Goal: Task Accomplishment & Management: Use online tool/utility

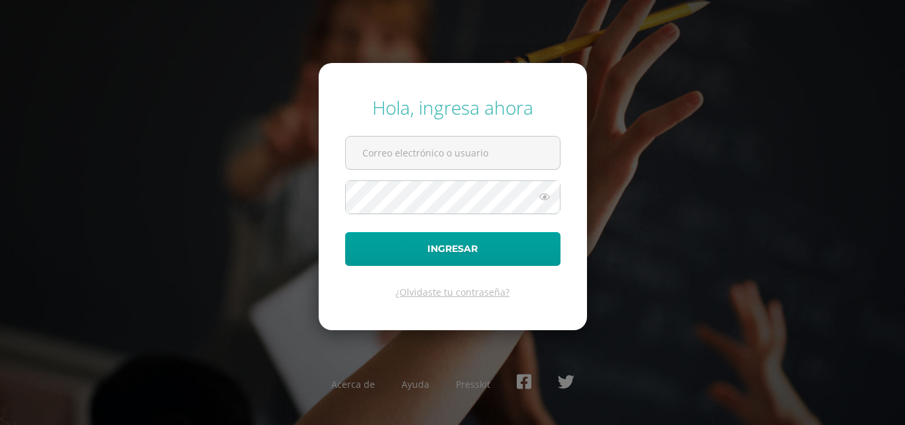
drag, startPoint x: 417, startPoint y: 147, endPoint x: 429, endPoint y: 168, distance: 23.4
click at [417, 147] on input "text" at bounding box center [453, 152] width 214 height 32
type input "[EMAIL_ADDRESS][DOMAIN_NAME]"
click at [345, 232] on button "Ingresar" at bounding box center [452, 249] width 215 height 34
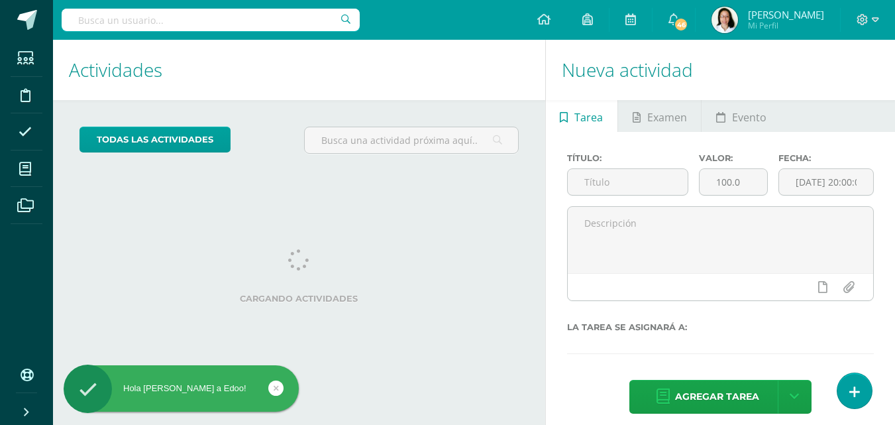
scroll to position [265, 0]
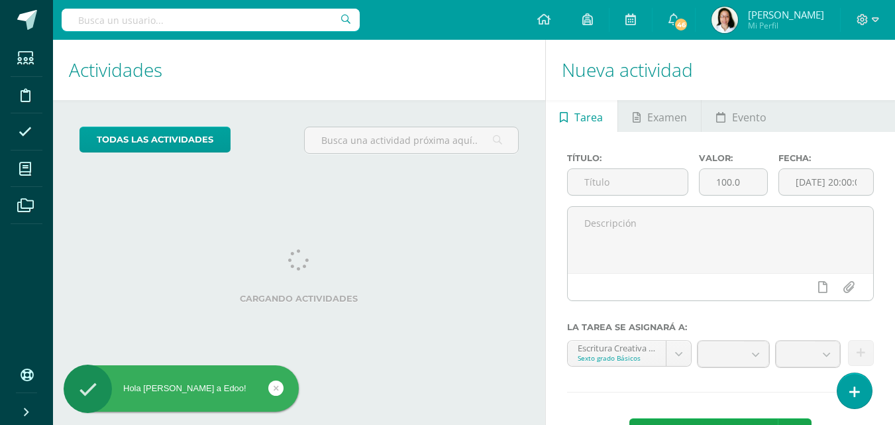
click at [30, 171] on icon at bounding box center [25, 168] width 12 height 13
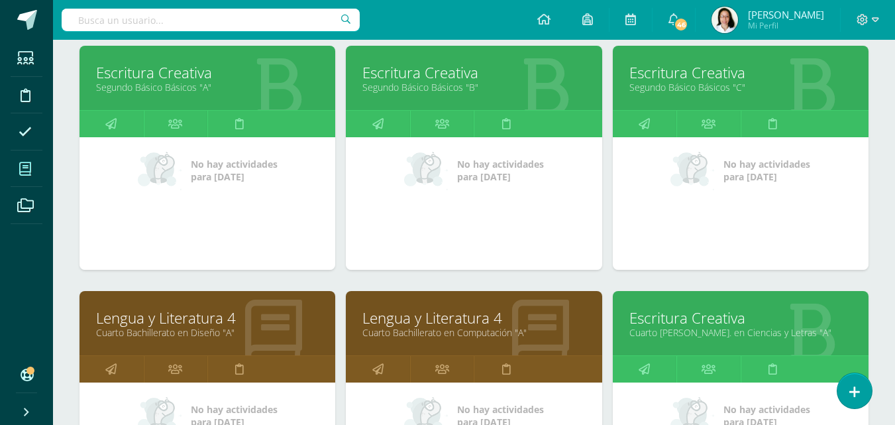
scroll to position [839, 0]
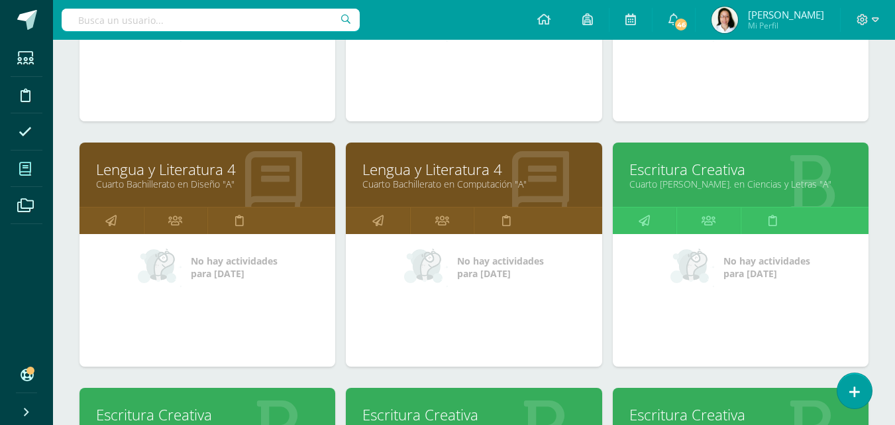
click at [411, 179] on link "Cuarto Bachillerato en Computación "A"" at bounding box center [473, 184] width 223 height 13
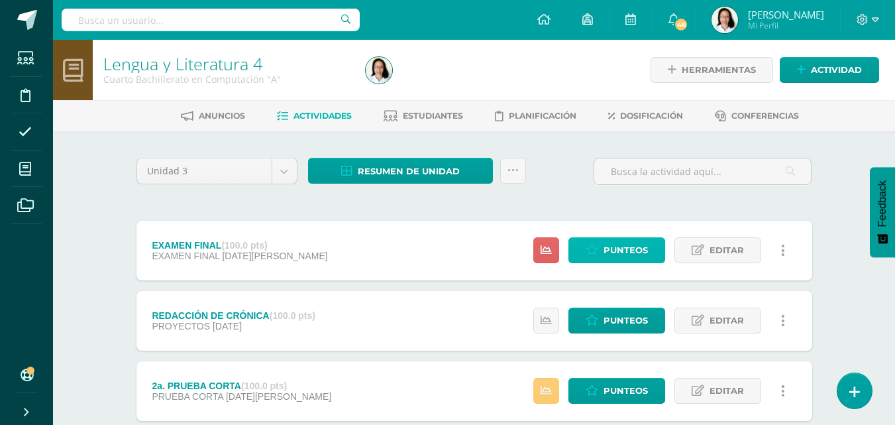
click at [624, 250] on span "Punteos" at bounding box center [625, 250] width 44 height 25
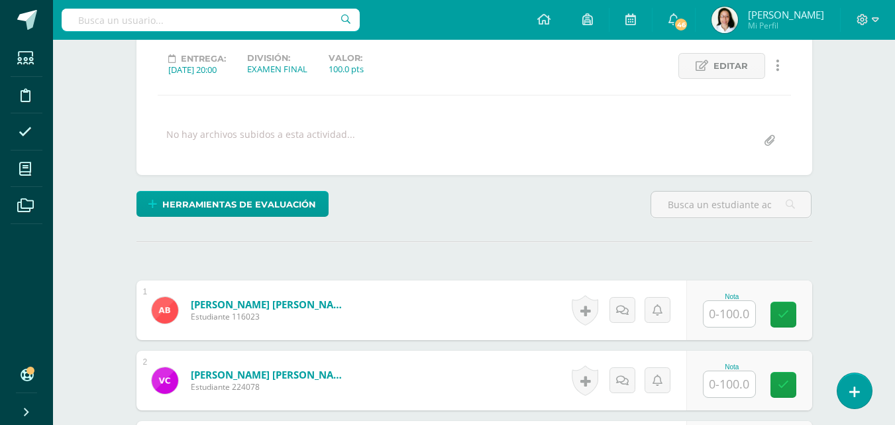
scroll to position [181, 0]
click at [716, 324] on input "text" at bounding box center [729, 313] width 52 height 26
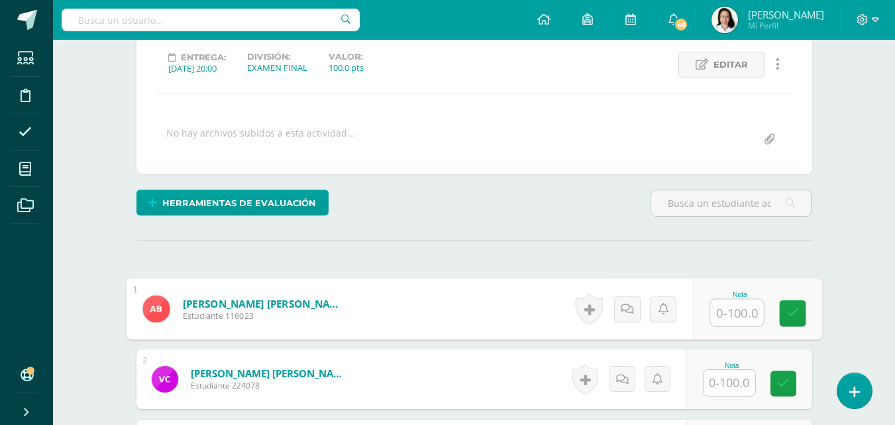
scroll to position [182, 0]
type input "86"
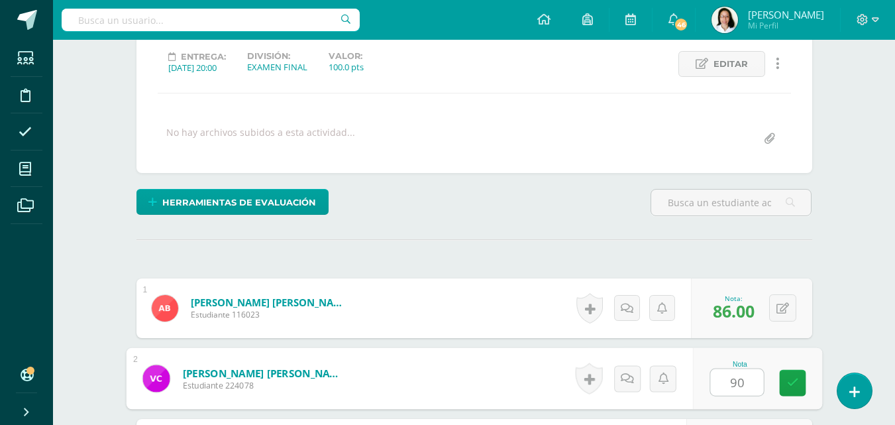
type input "90"
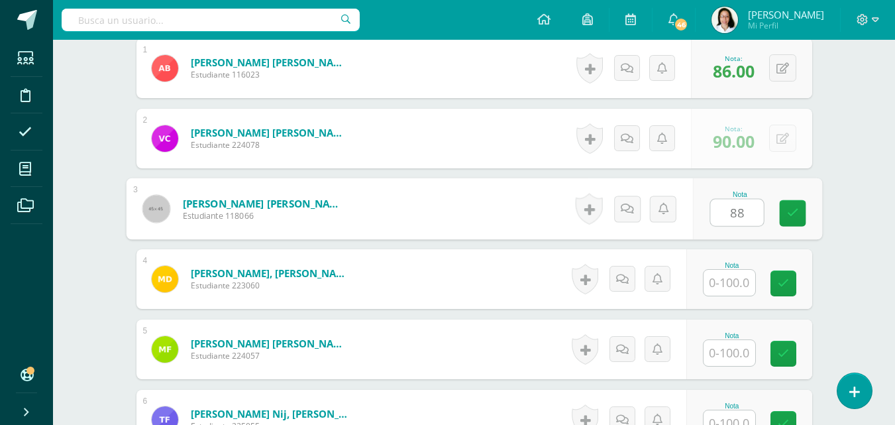
type input "88"
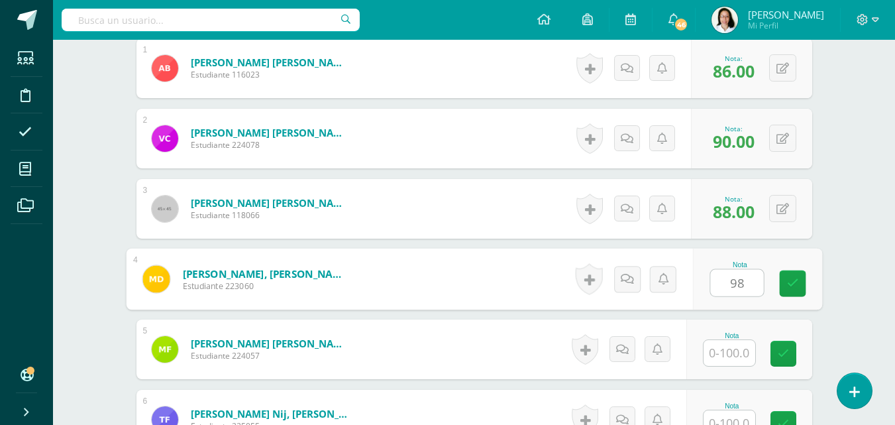
type input "98"
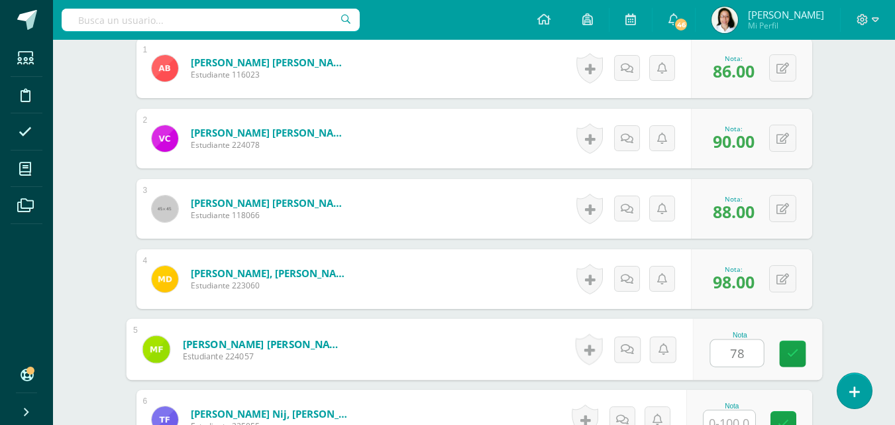
type input "78"
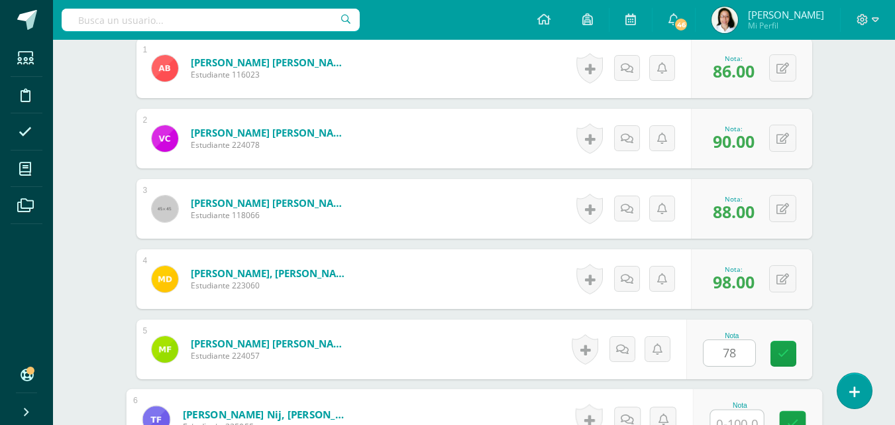
scroll to position [433, 0]
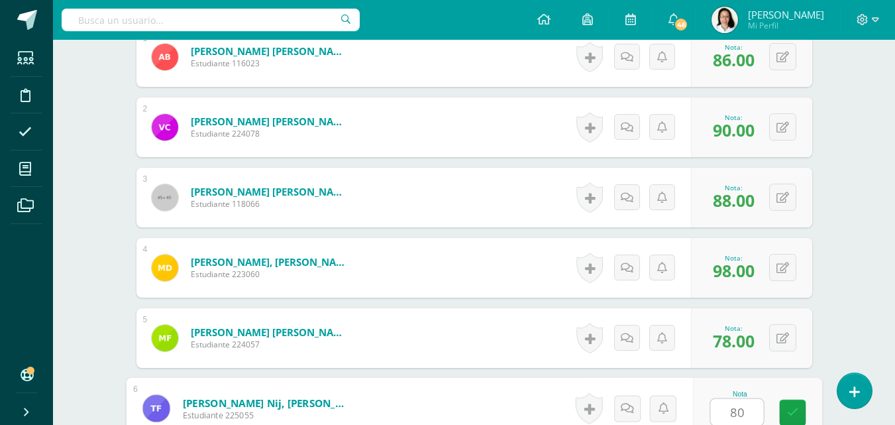
type input "80"
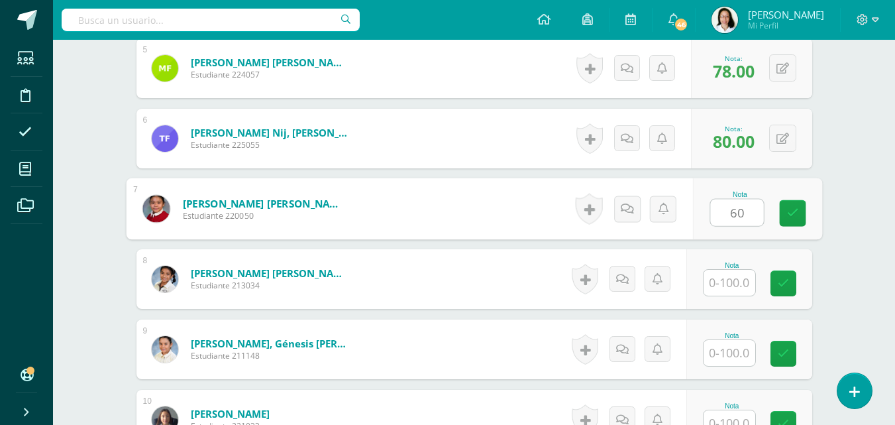
type input "60"
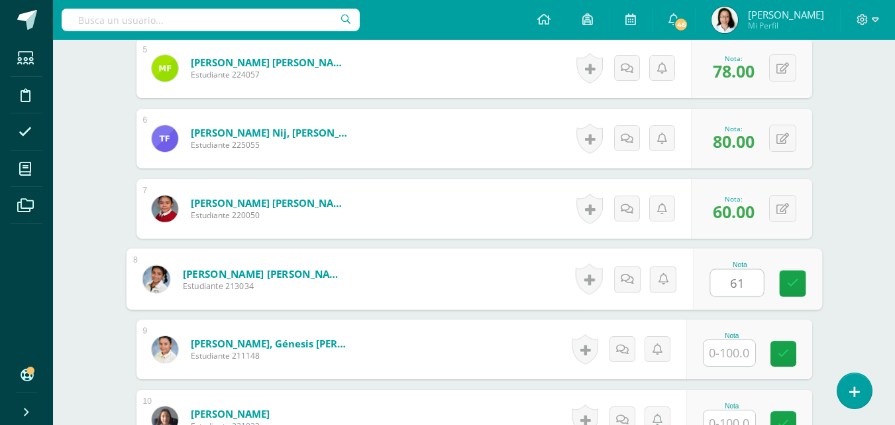
type input "61"
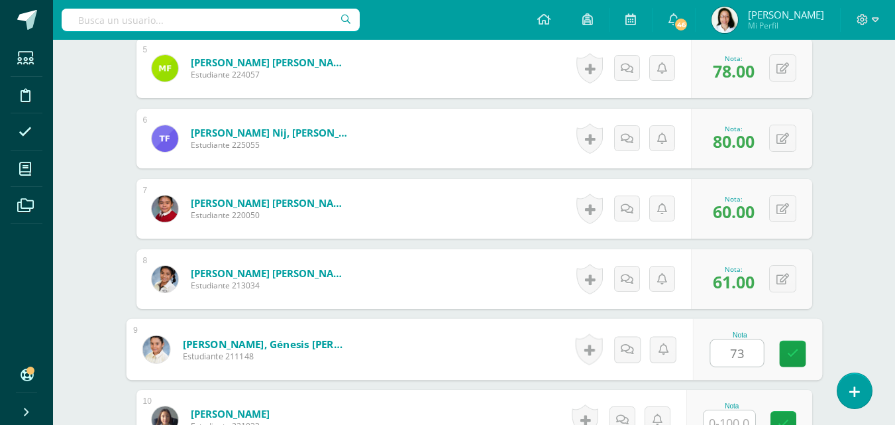
type input "73"
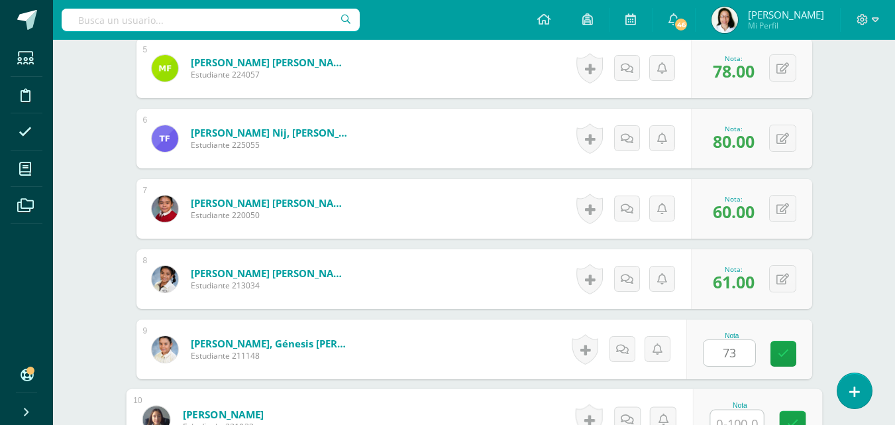
scroll to position [714, 0]
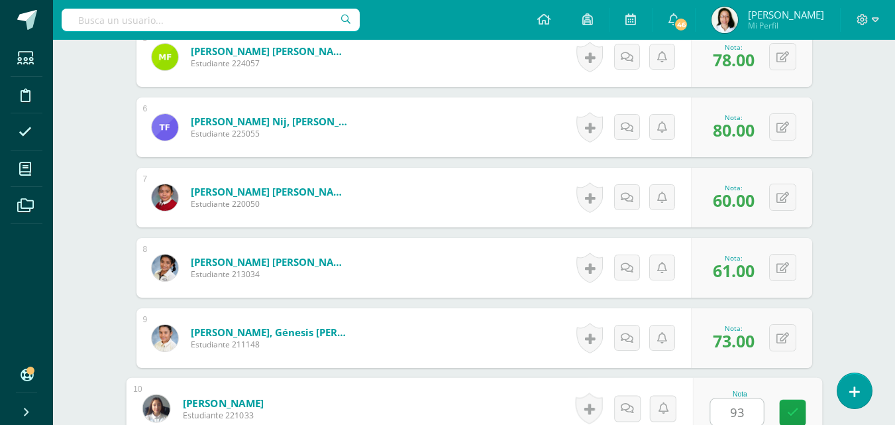
type input "93"
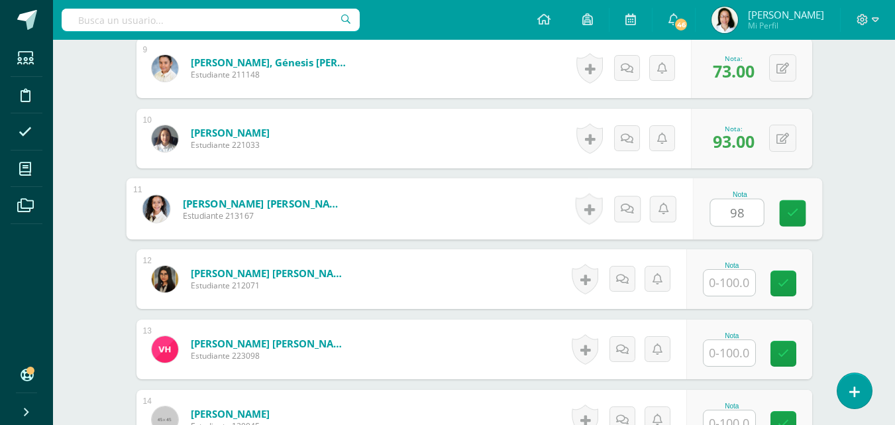
type input "98"
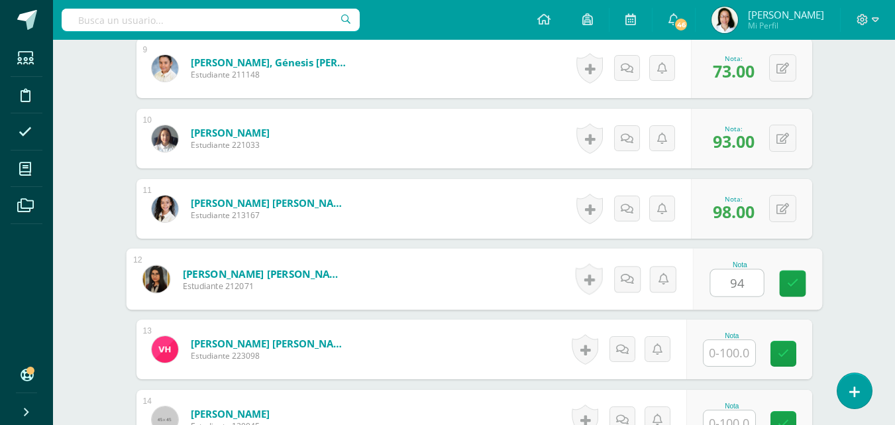
type input "94"
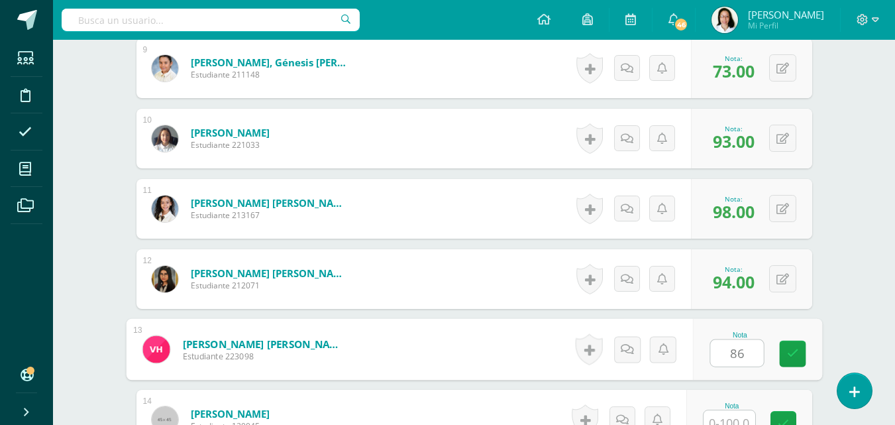
type input "86"
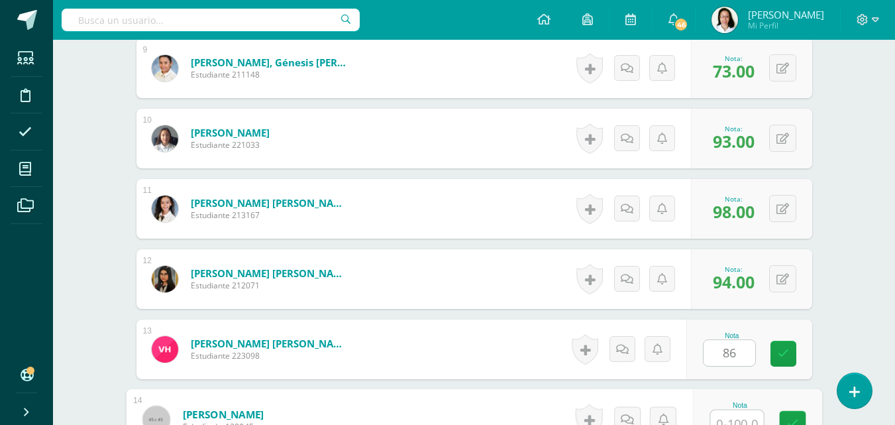
scroll to position [995, 0]
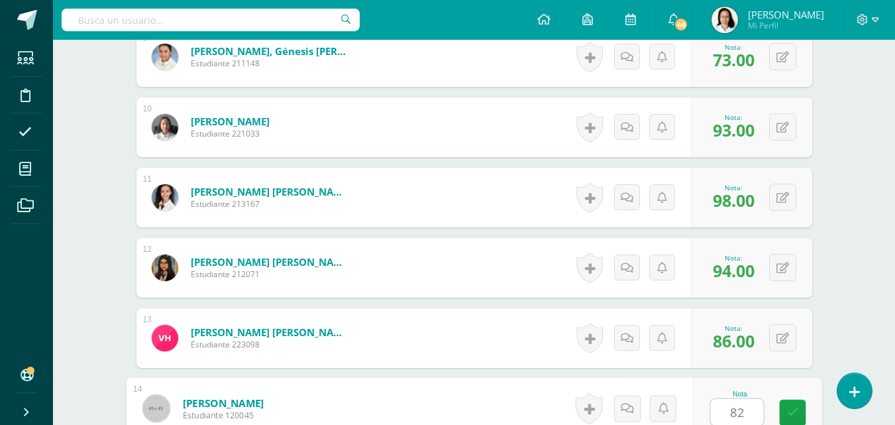
type input "82"
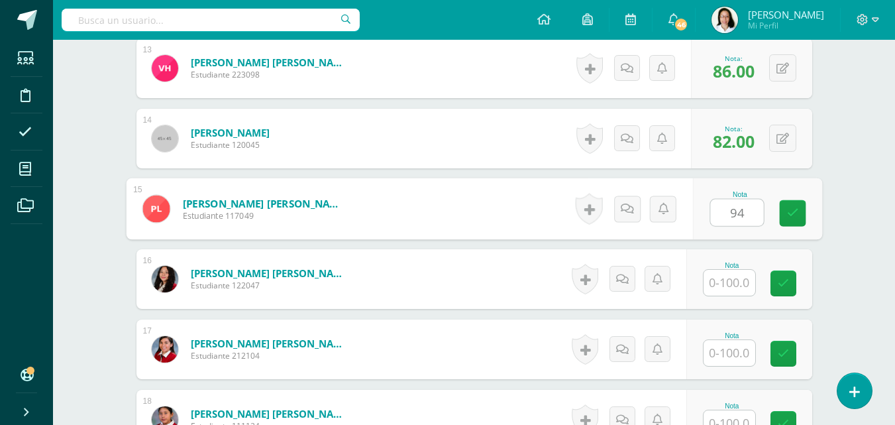
type input "94"
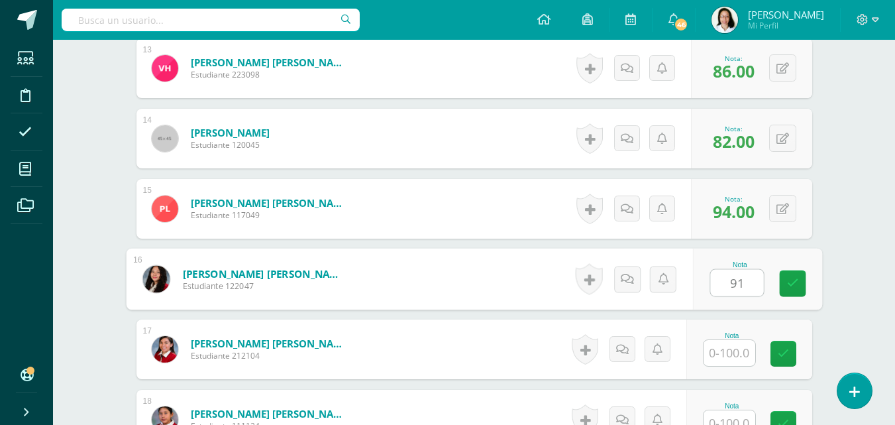
type input "91"
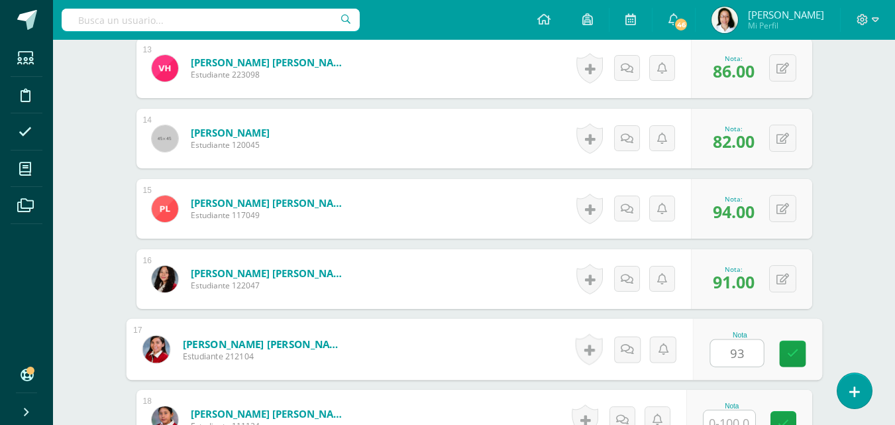
type input "93"
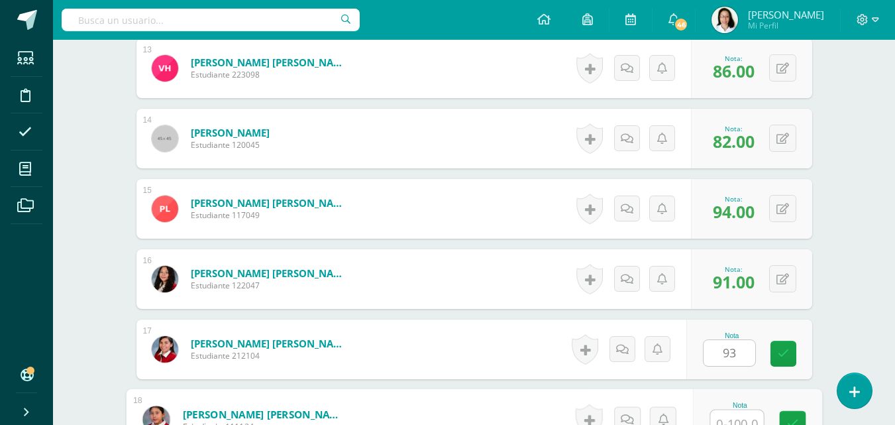
scroll to position [1276, 0]
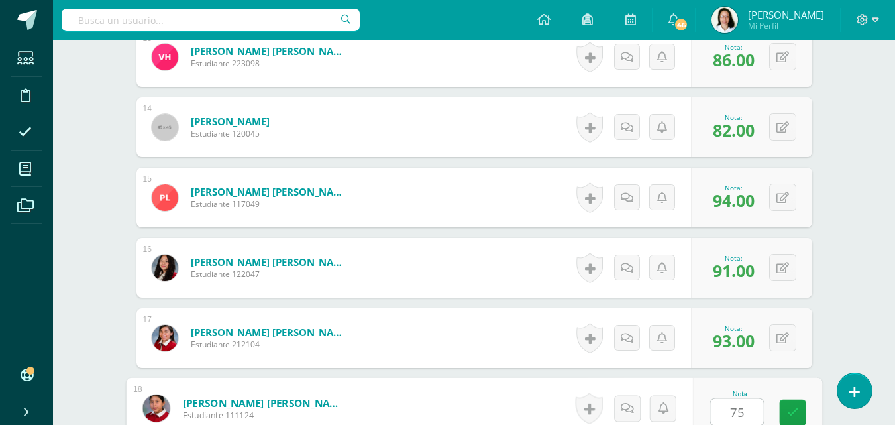
type input "75"
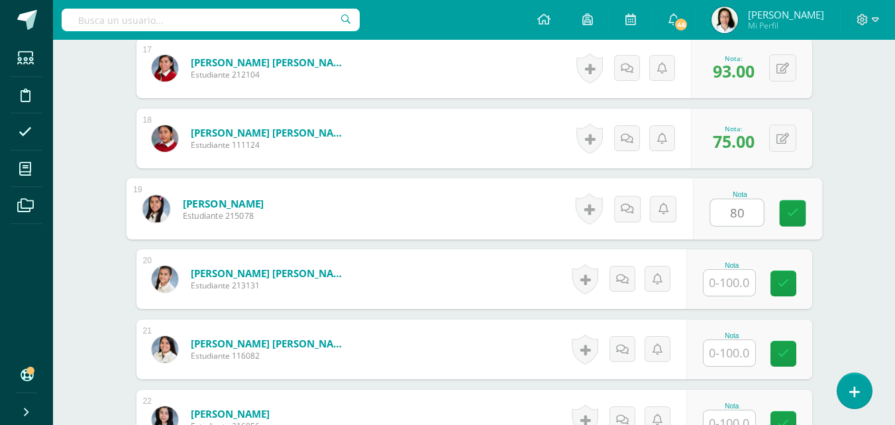
type input "80"
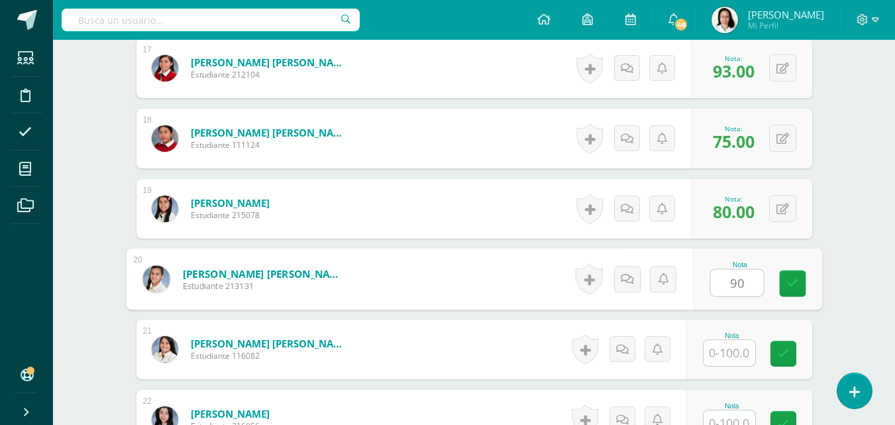
type input "90"
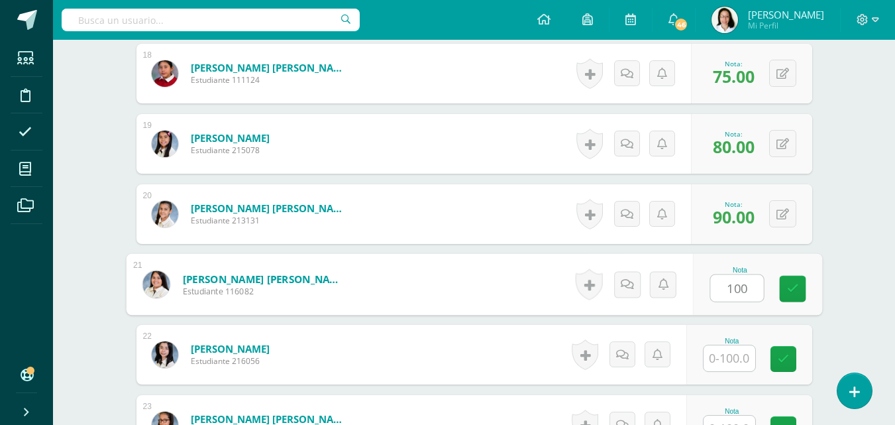
scroll to position [1611, 0]
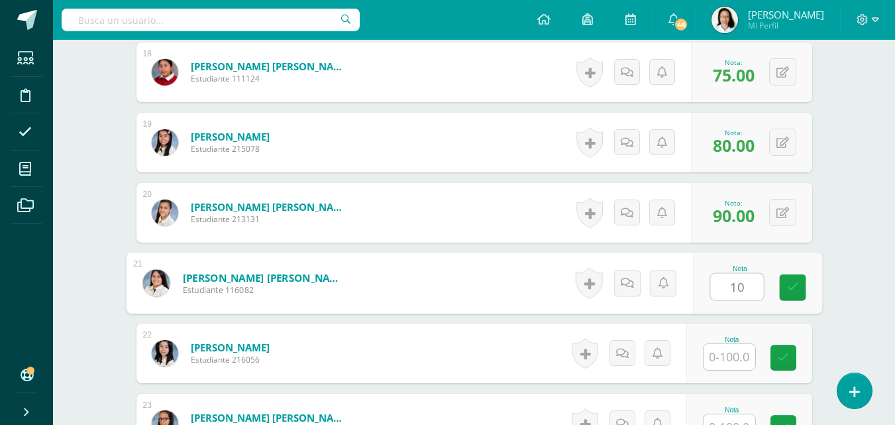
type input "1"
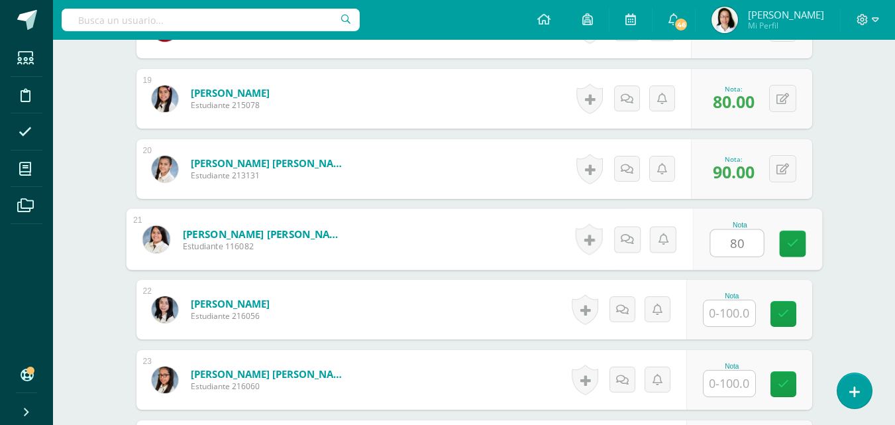
scroll to position [1678, 0]
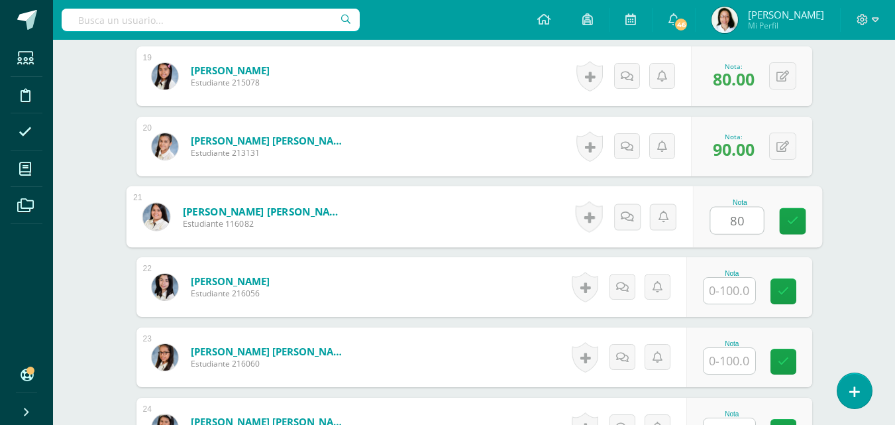
type input "80"
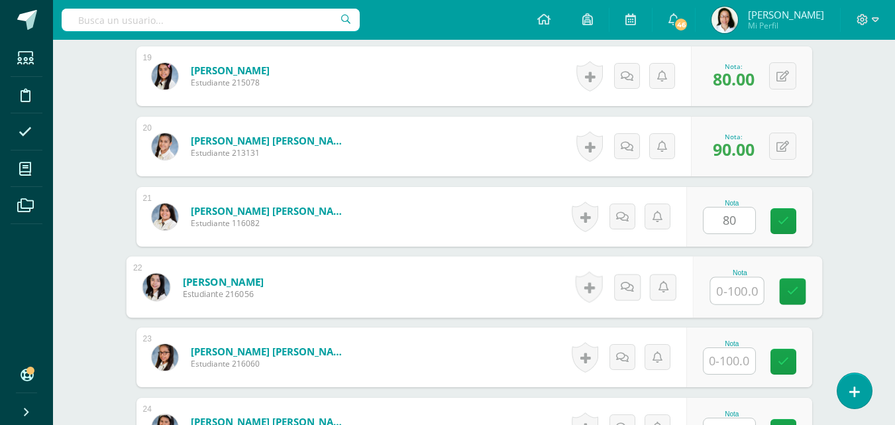
click at [750, 295] on input "text" at bounding box center [736, 291] width 53 height 26
type input "100"
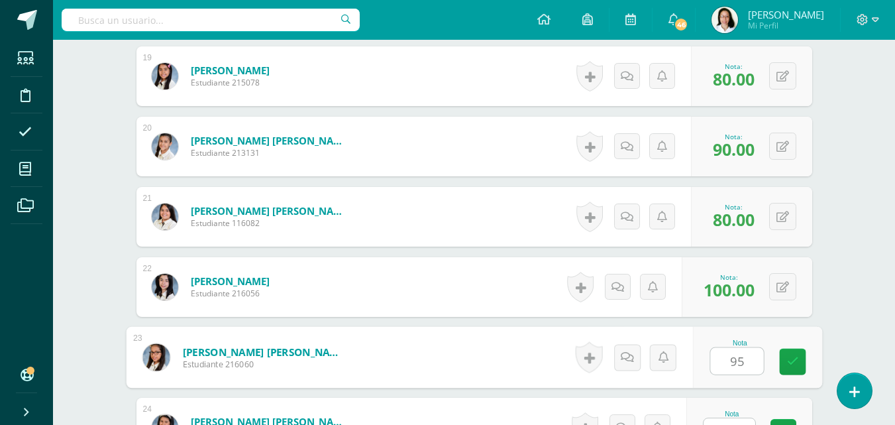
type input "95"
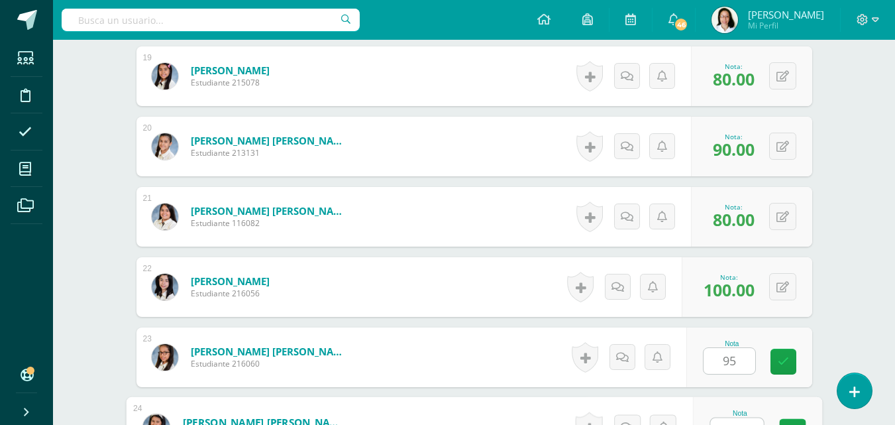
scroll to position [1697, 0]
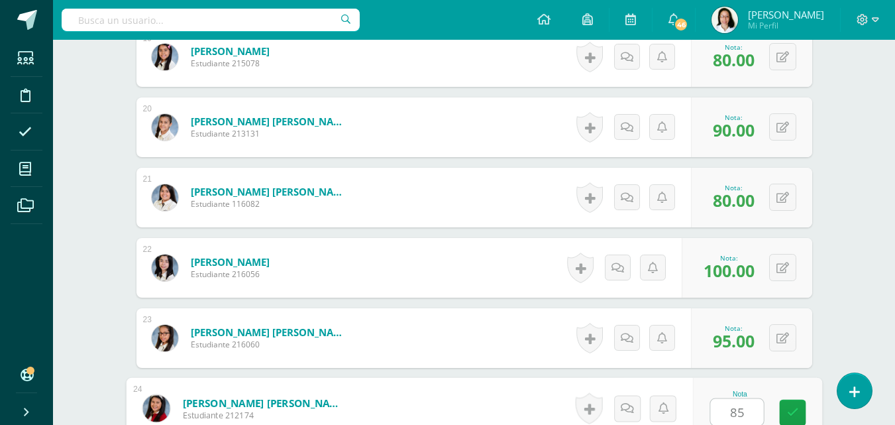
type input "85"
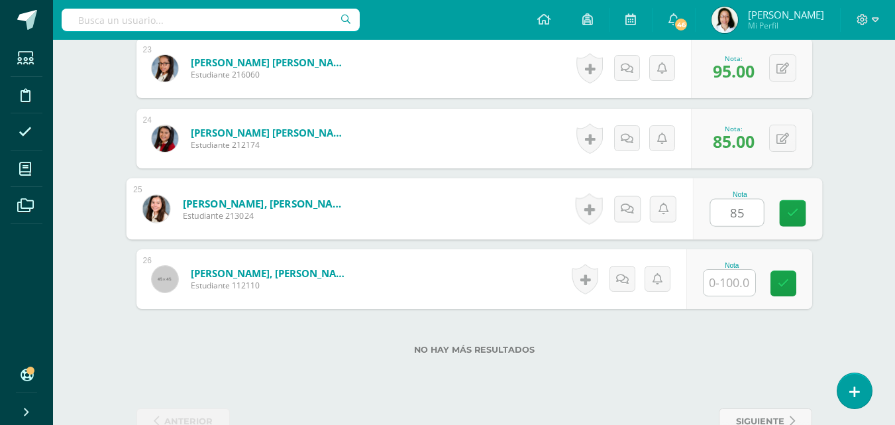
type input "85"
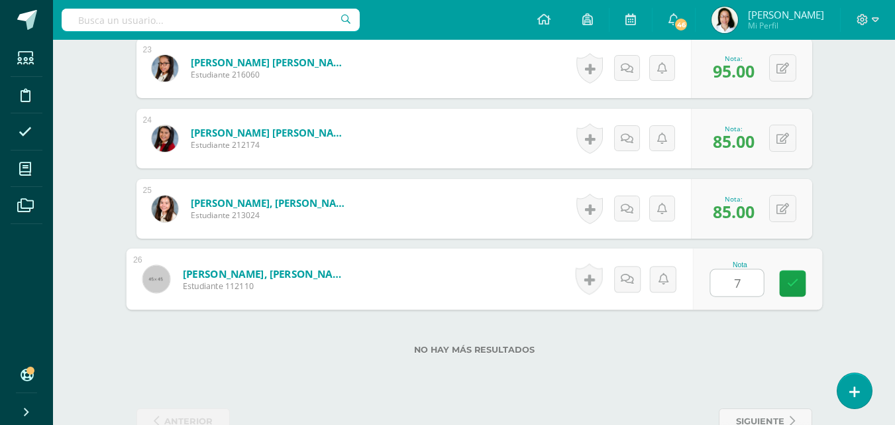
type input "78"
click at [792, 293] on link at bounding box center [792, 283] width 26 height 26
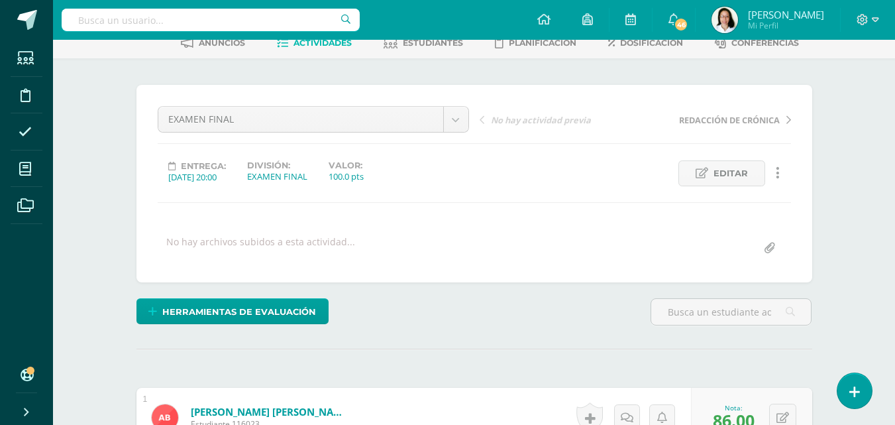
scroll to position [0, 0]
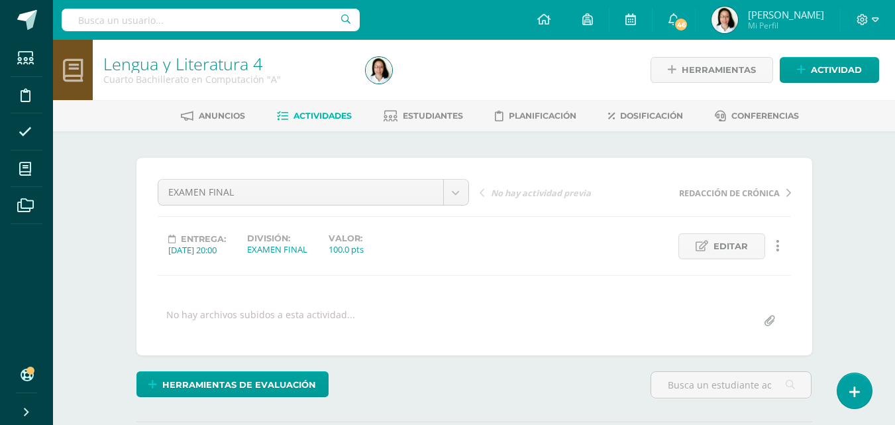
click at [872, 1] on div at bounding box center [867, 20] width 54 height 40
click at [299, 116] on span "Actividades" at bounding box center [322, 116] width 58 height 10
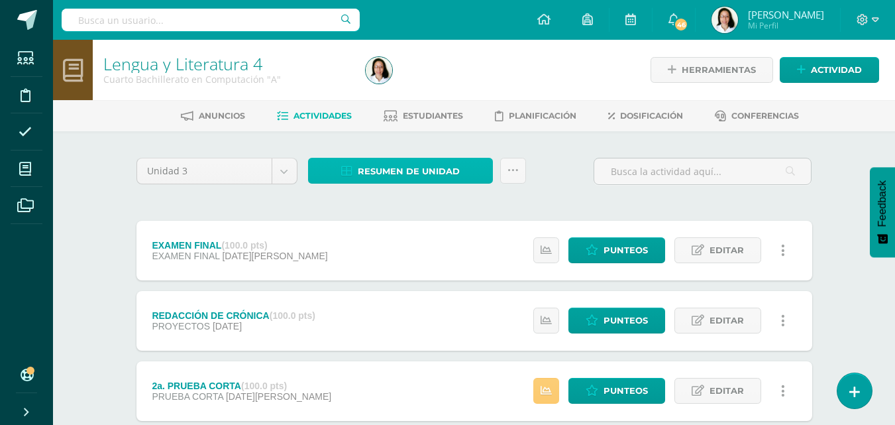
click at [393, 176] on span "Resumen de unidad" at bounding box center [409, 171] width 102 height 25
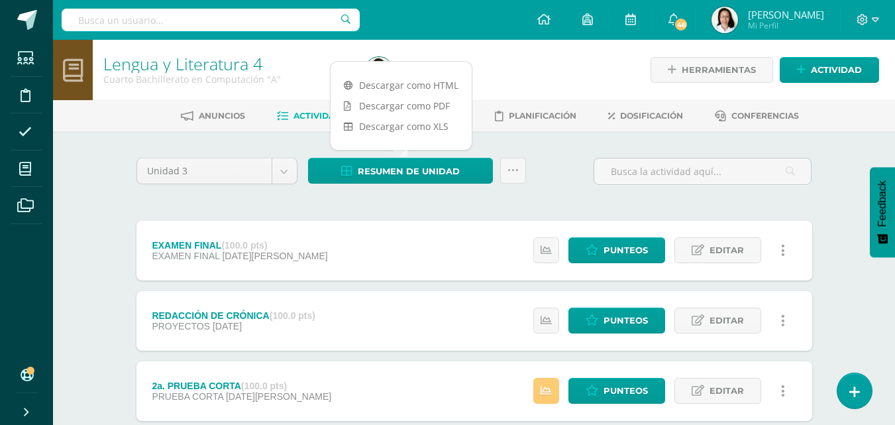
click at [393, 103] on link "Descargar como PDF" at bounding box center [400, 105] width 141 height 21
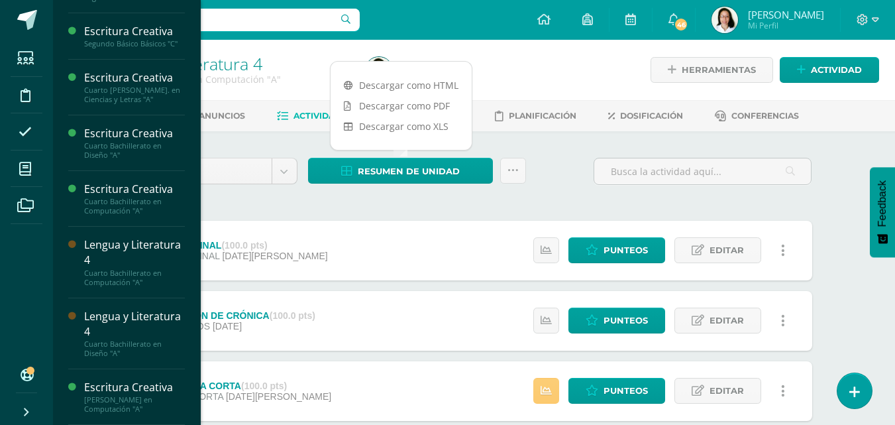
scroll to position [491, 0]
click at [113, 370] on span "Actividades" at bounding box center [124, 376] width 51 height 13
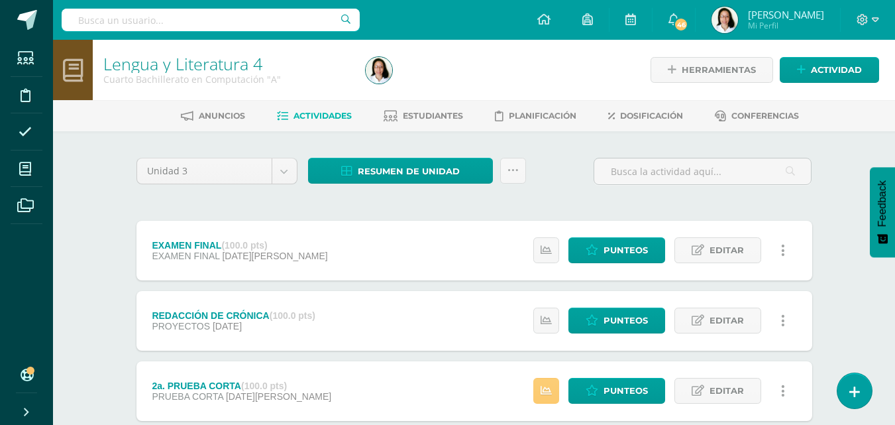
scroll to position [358, 0]
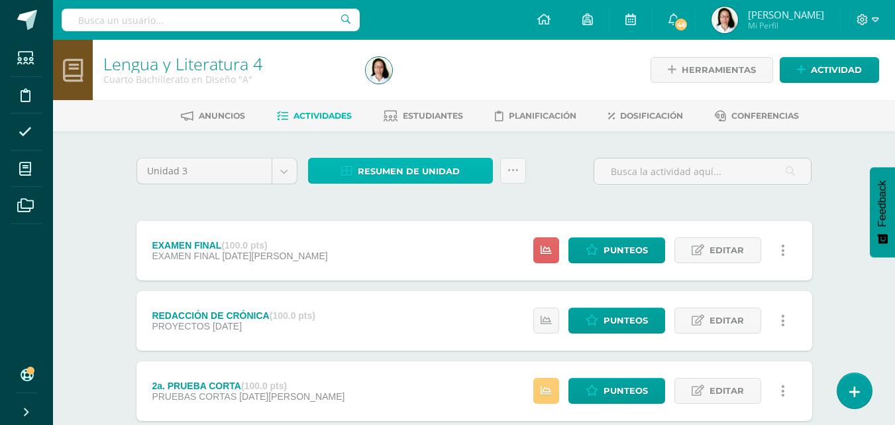
click at [438, 171] on span "Resumen de unidad" at bounding box center [409, 171] width 102 height 25
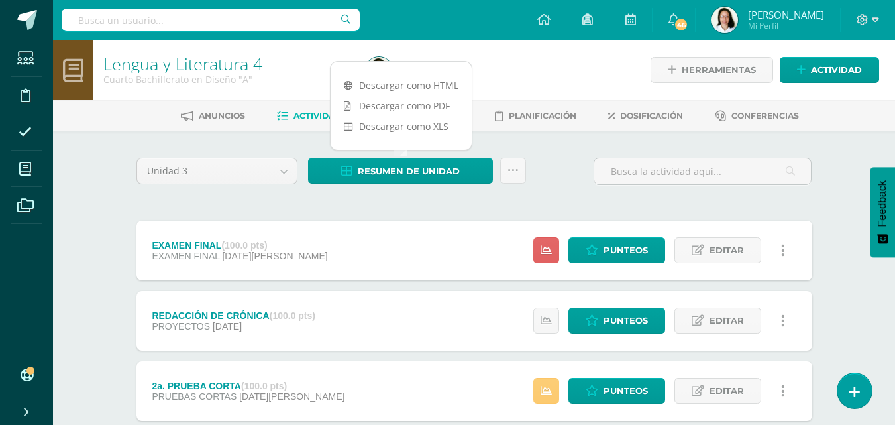
click at [384, 104] on link "Descargar como PDF" at bounding box center [400, 105] width 141 height 21
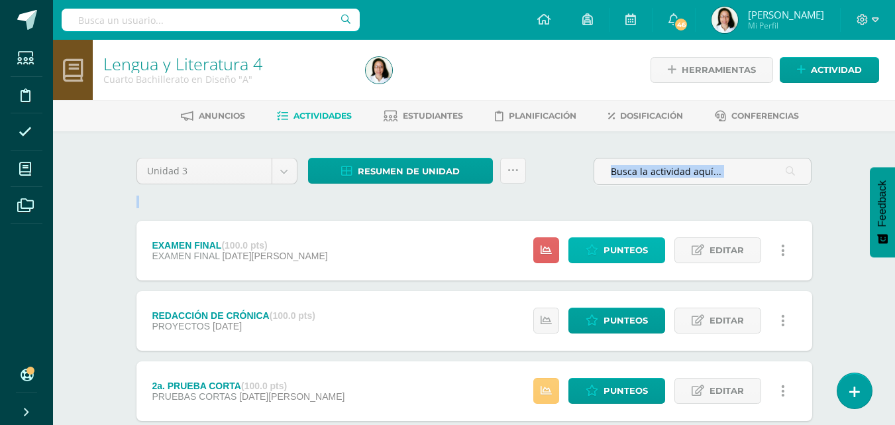
click at [601, 244] on link "Punteos" at bounding box center [616, 250] width 97 height 26
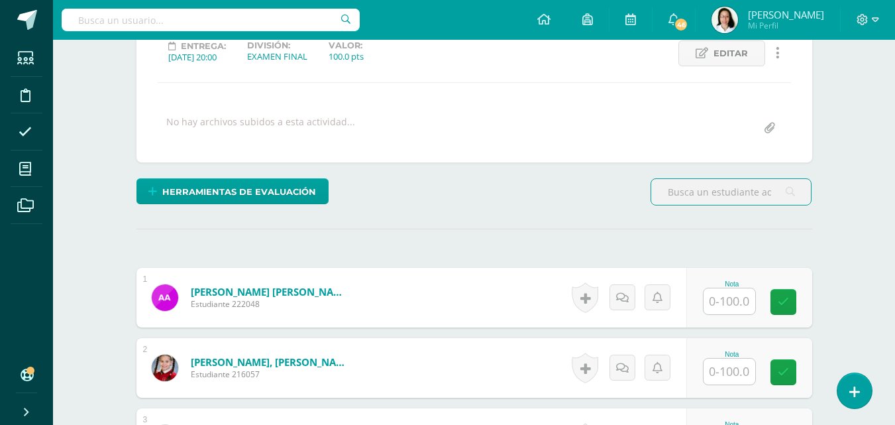
scroll to position [266, 0]
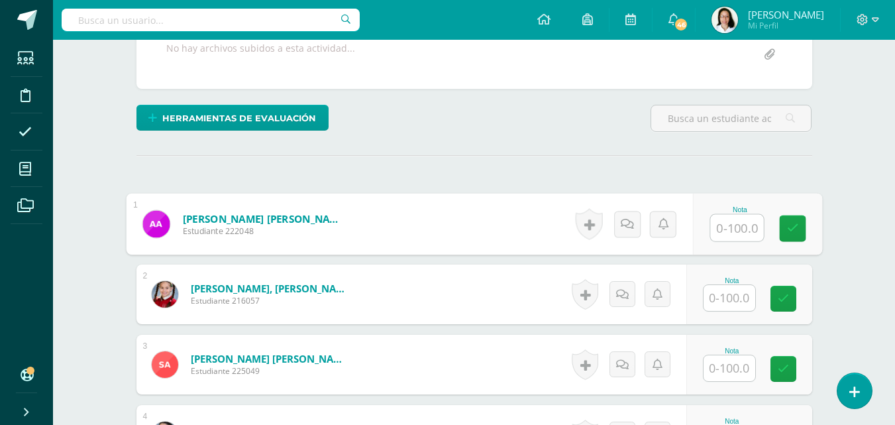
drag, startPoint x: 729, startPoint y: 220, endPoint x: 681, endPoint y: 200, distance: 51.7
click at [727, 221] on input "text" at bounding box center [736, 228] width 53 height 26
type input "93"
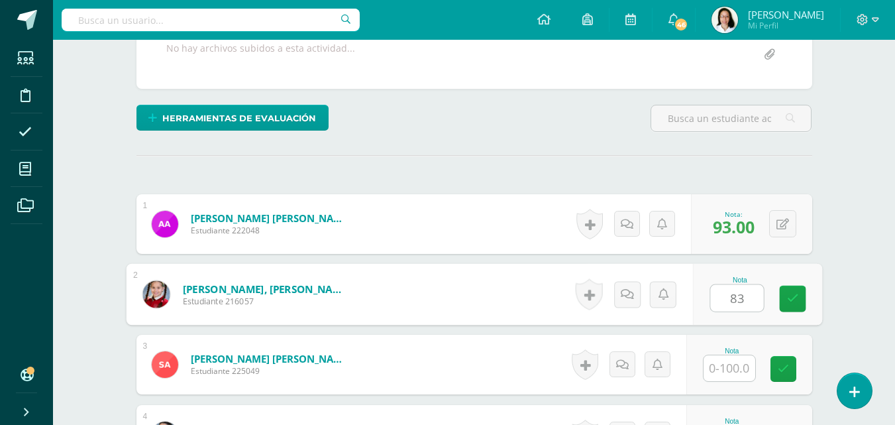
type input "83"
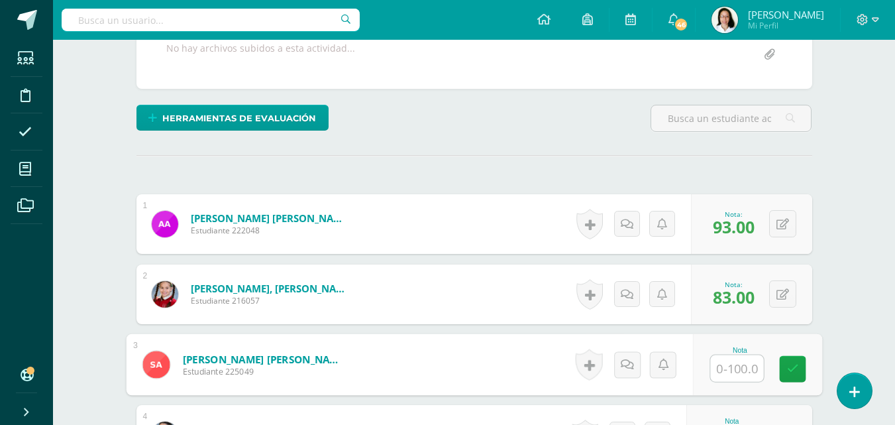
scroll to position [492, 0]
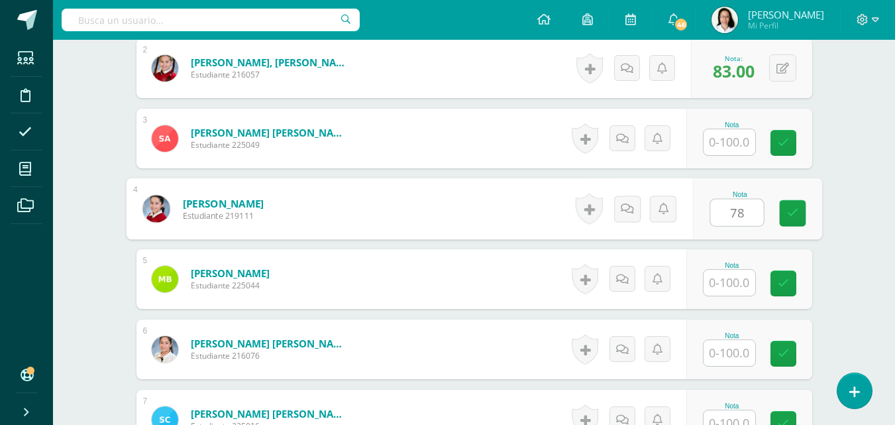
type input "78"
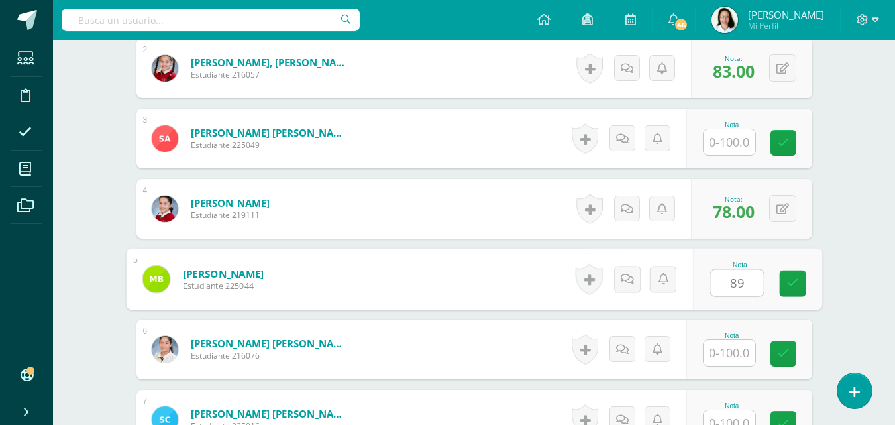
type input "89"
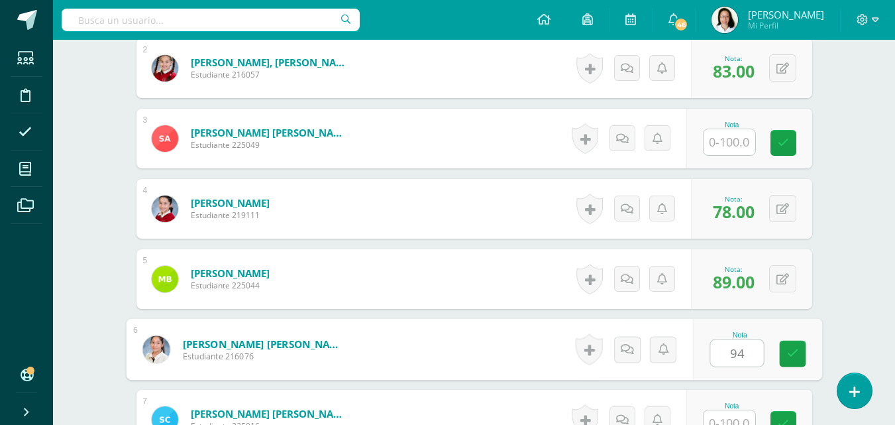
type input "94"
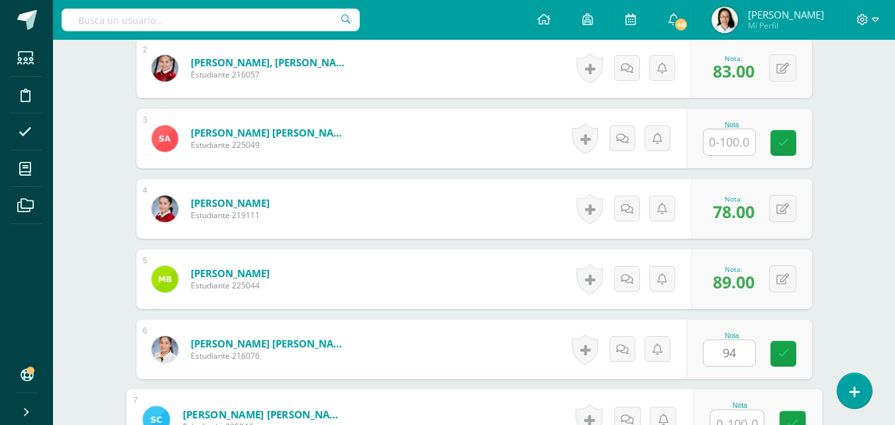
scroll to position [503, 0]
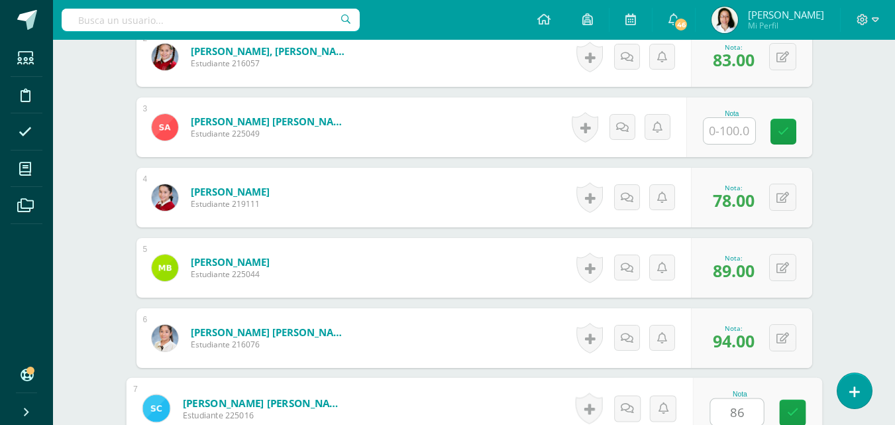
type input "86"
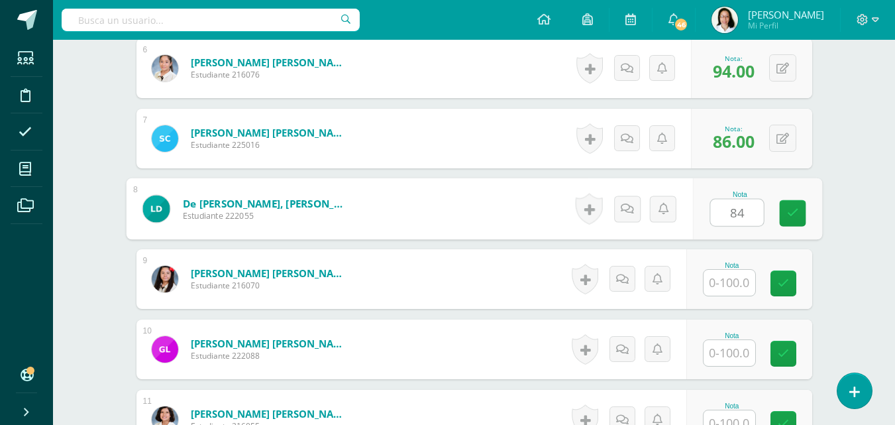
type input "84"
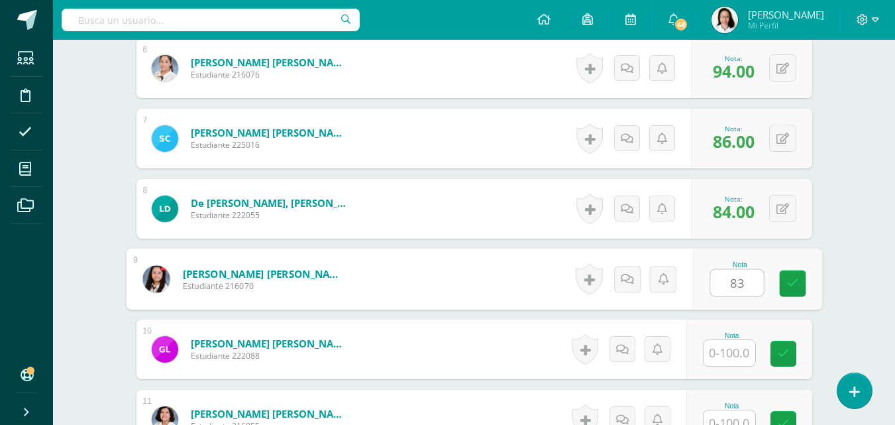
type input "83"
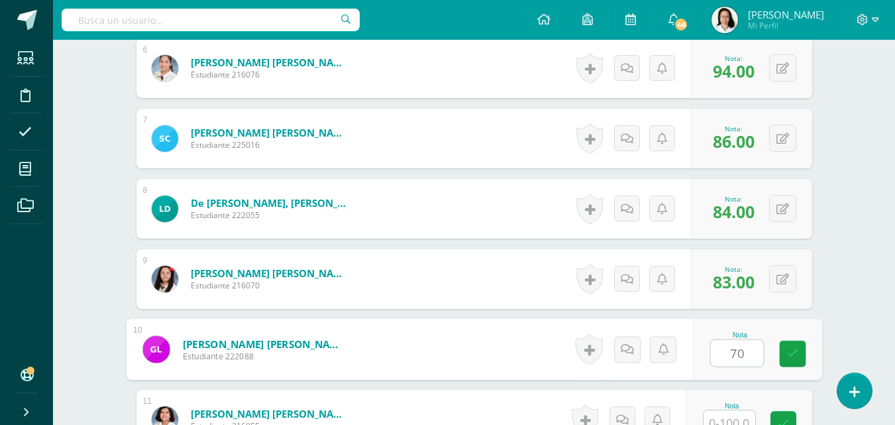
type input "70"
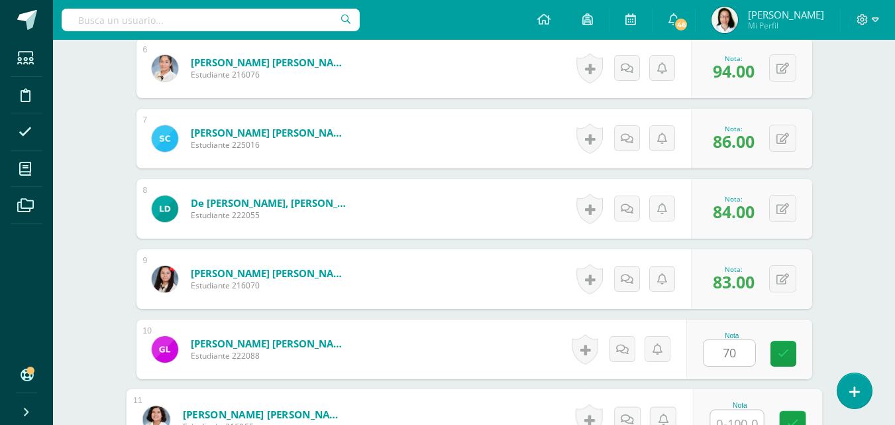
scroll to position [784, 0]
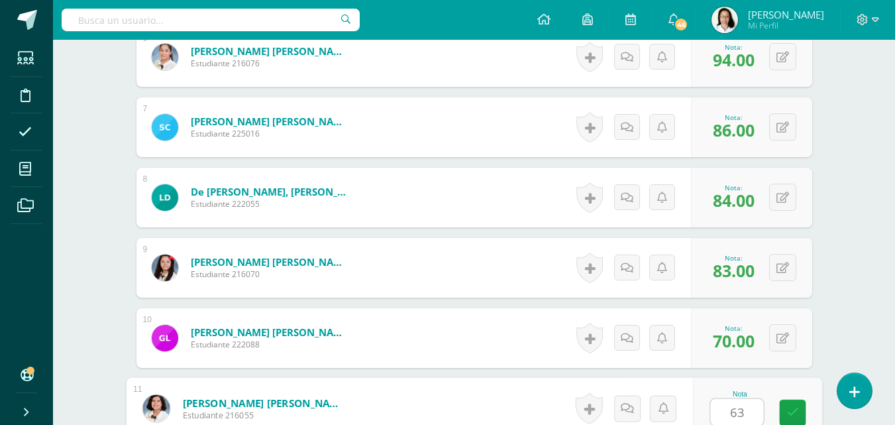
type input "63"
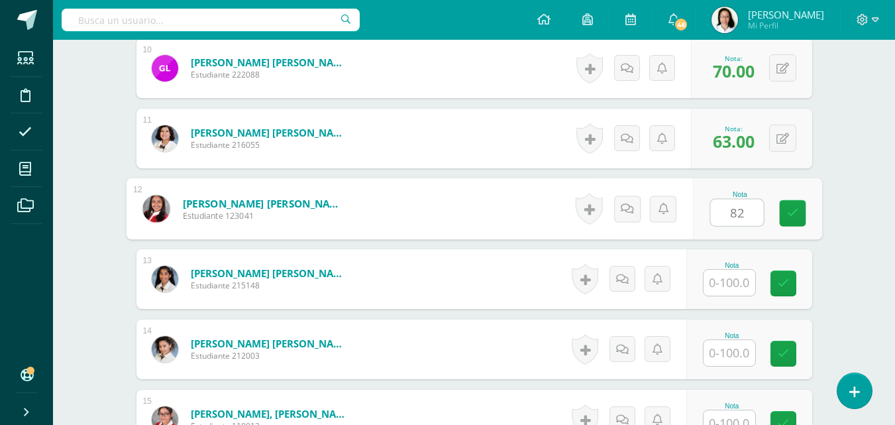
type input "82"
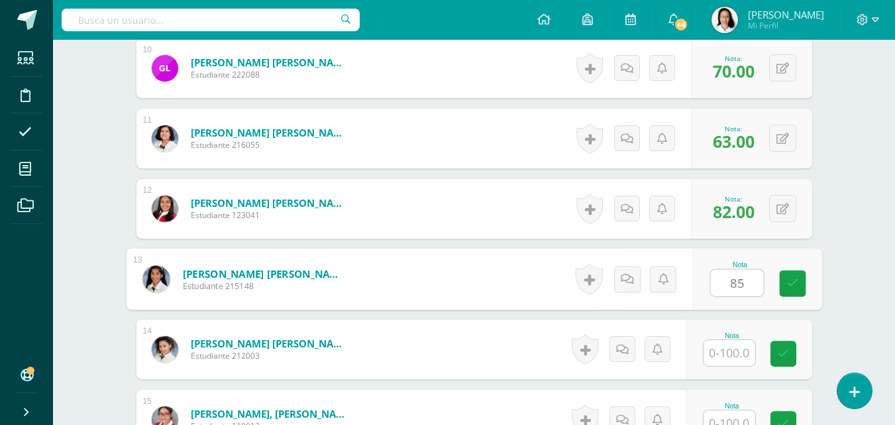
type input "85"
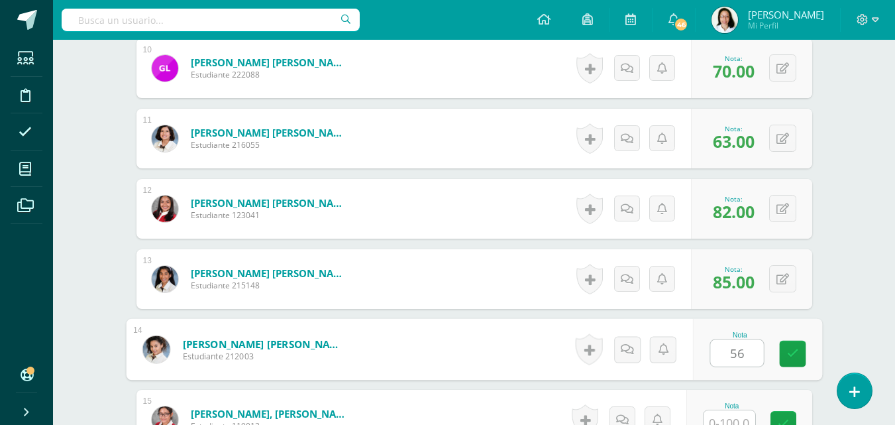
type input "56"
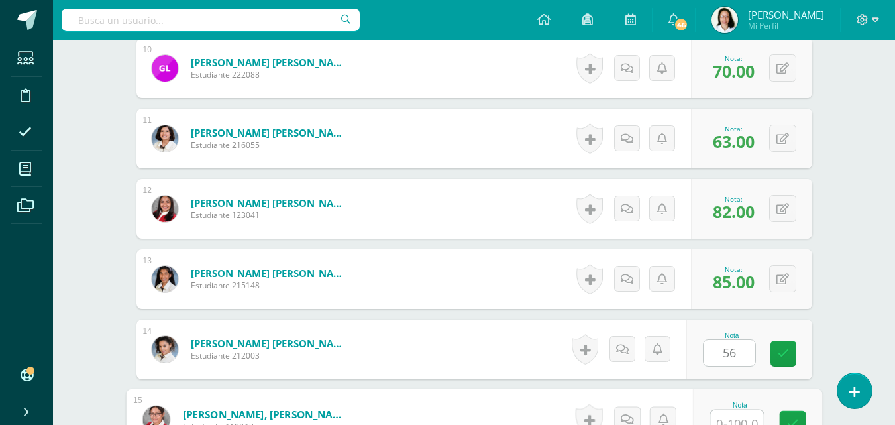
scroll to position [1065, 0]
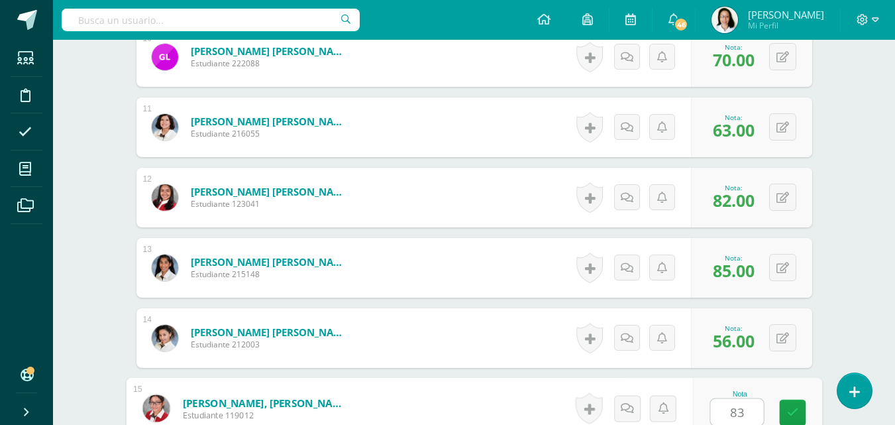
type input "83"
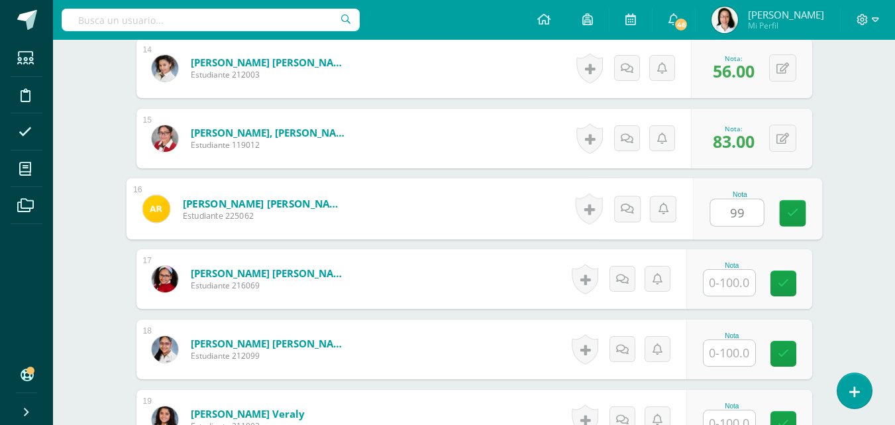
type input "99"
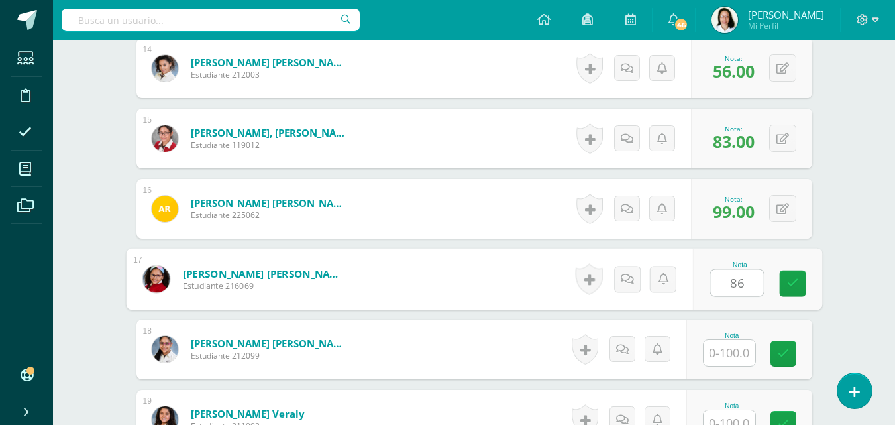
type input "86"
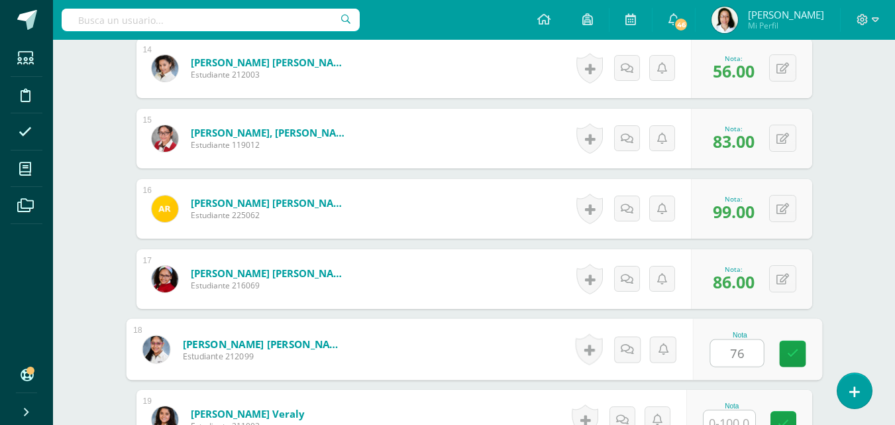
type input "76"
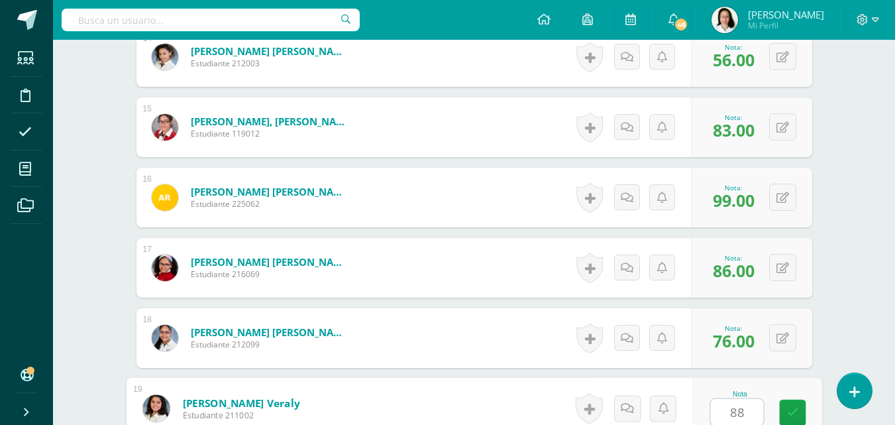
type input "88"
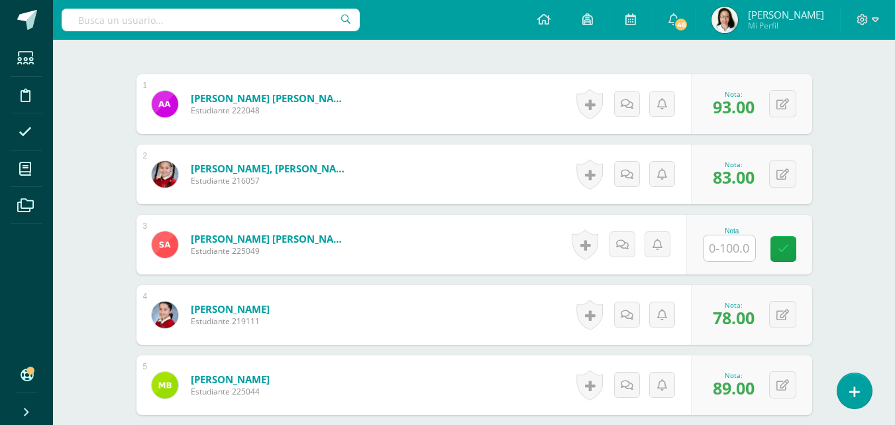
scroll to position [385, 0]
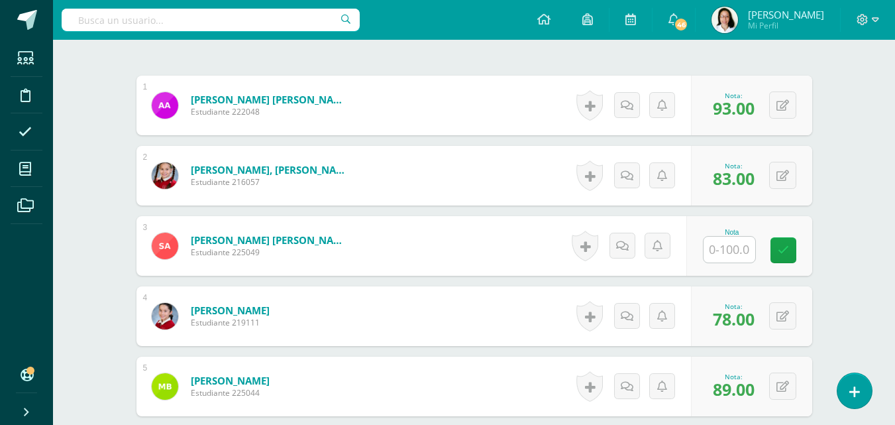
drag, startPoint x: 737, startPoint y: 244, endPoint x: 745, endPoint y: 246, distance: 8.1
click at [738, 244] on input "text" at bounding box center [729, 249] width 52 height 26
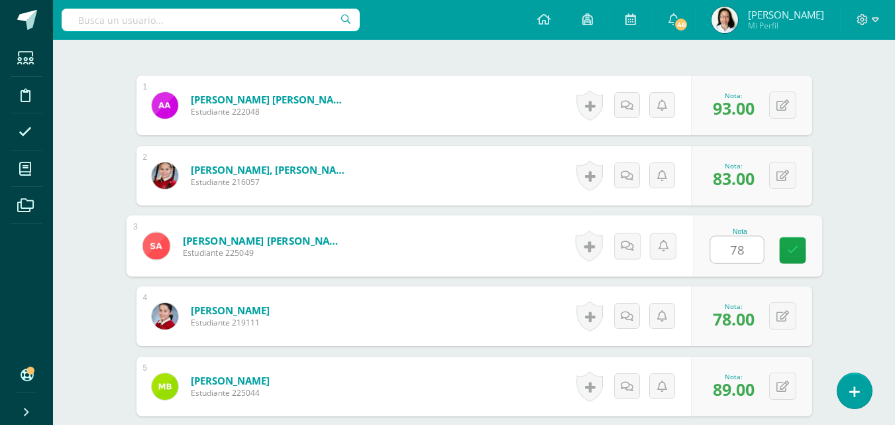
type input "78"
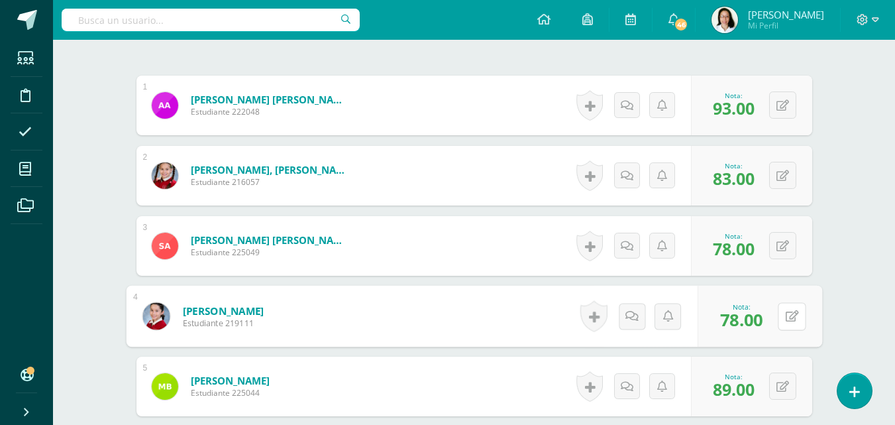
click at [797, 317] on icon at bounding box center [791, 315] width 13 height 11
type input "89"
click at [786, 382] on icon at bounding box center [782, 386] width 13 height 11
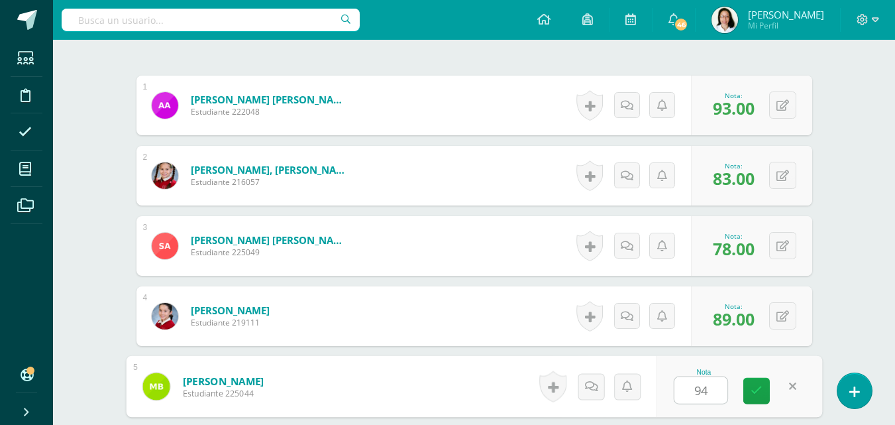
type input "94"
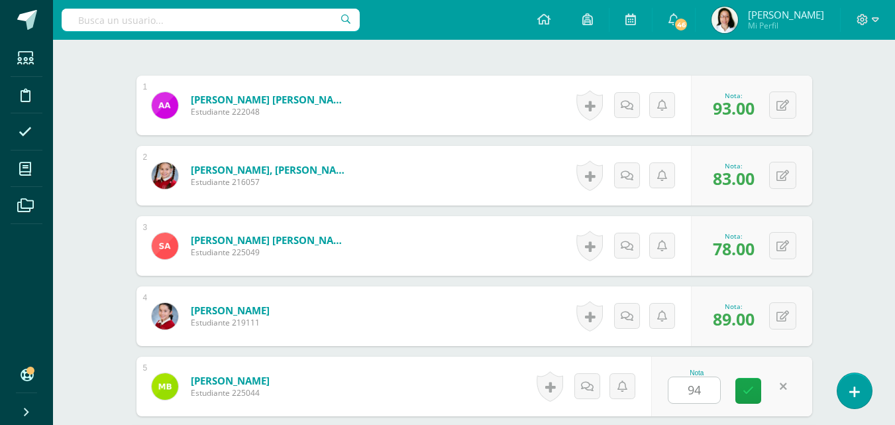
scroll to position [629, 0]
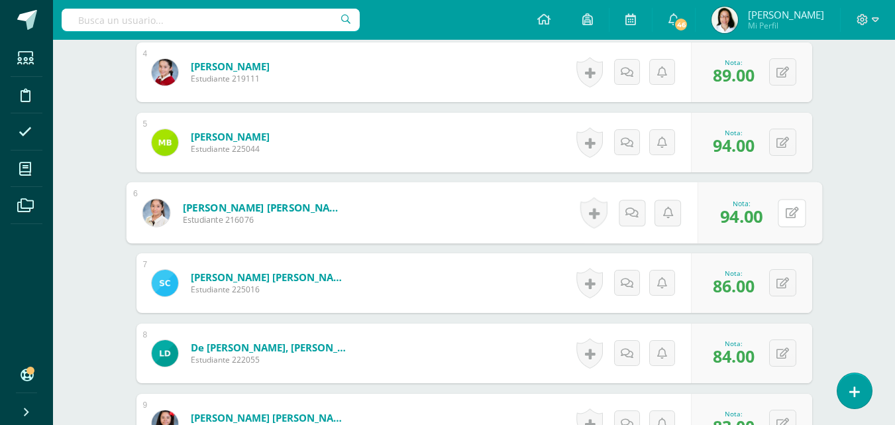
click at [791, 225] on button at bounding box center [792, 213] width 28 height 28
type input "86"
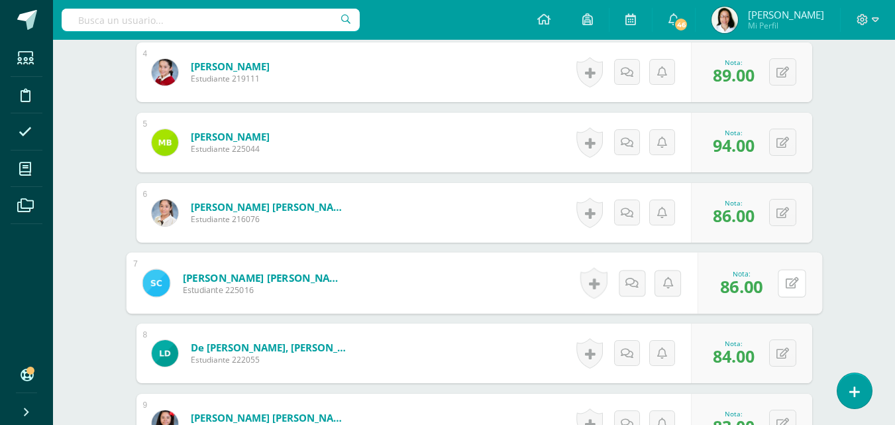
click at [789, 283] on icon at bounding box center [791, 282] width 13 height 11
type input "84"
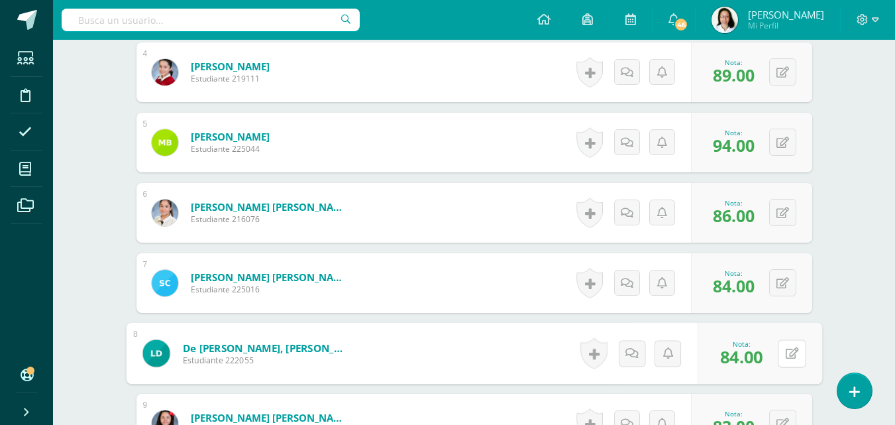
click at [786, 367] on button at bounding box center [792, 353] width 28 height 28
type input "83"
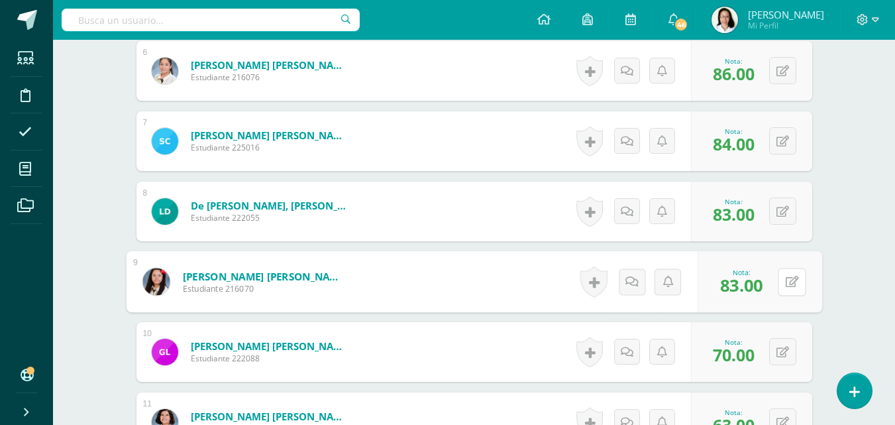
scroll to position [780, 0]
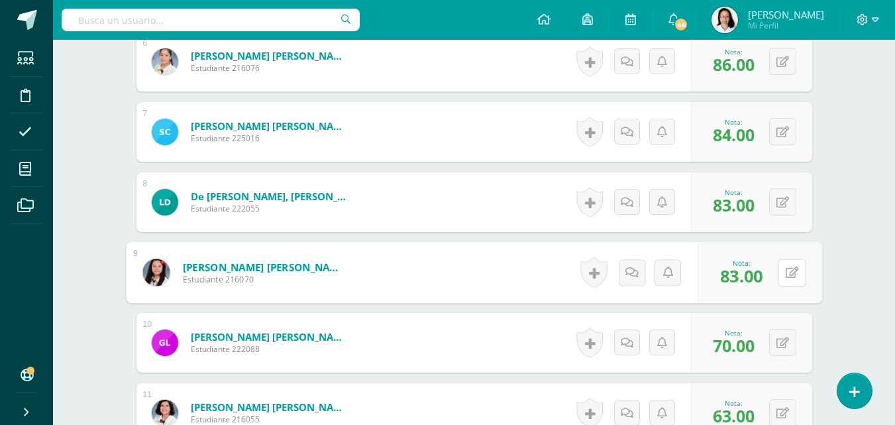
click at [792, 273] on icon at bounding box center [791, 271] width 13 height 11
type input "70"
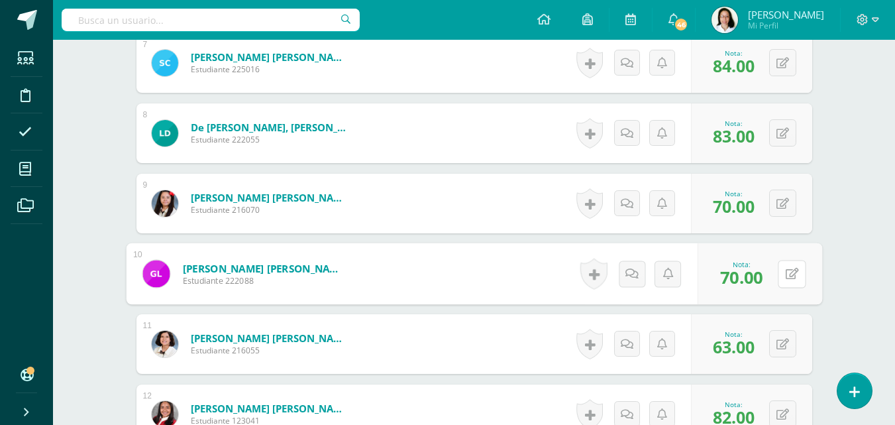
scroll to position [855, 0]
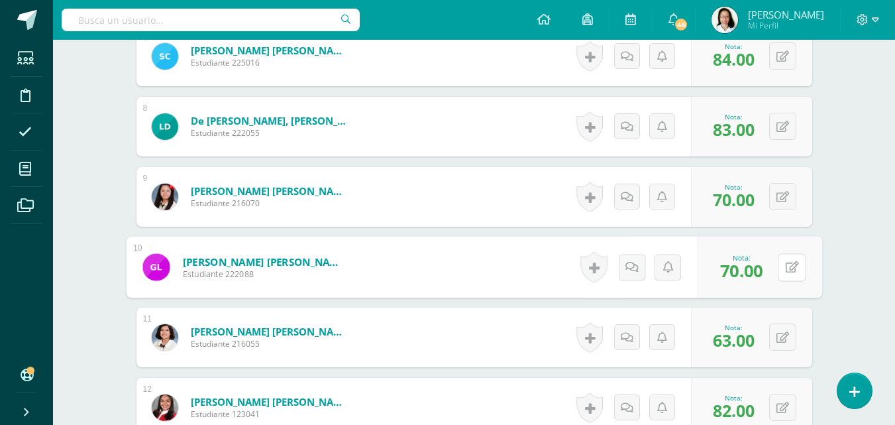
click at [795, 270] on icon at bounding box center [791, 266] width 13 height 11
type input "73"
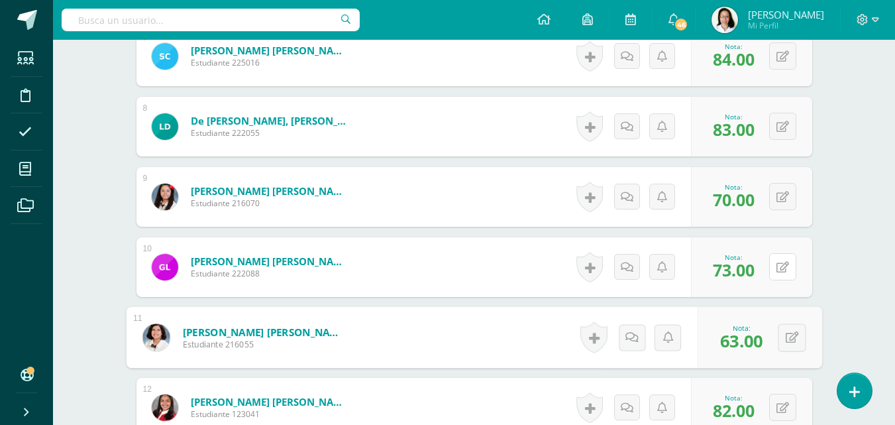
click at [784, 270] on icon at bounding box center [782, 267] width 13 height 11
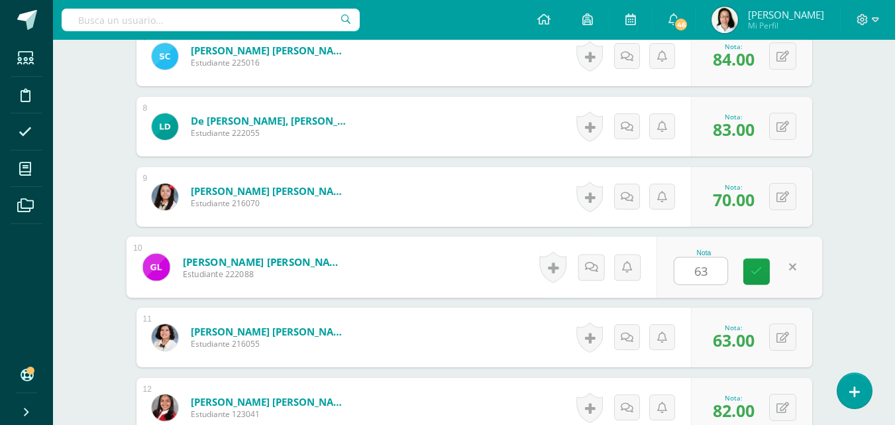
type input "63"
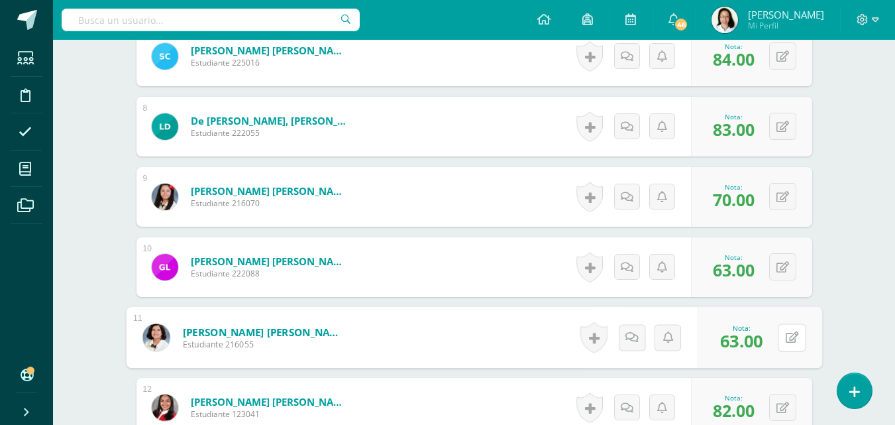
click at [791, 338] on icon at bounding box center [791, 336] width 13 height 11
type input "82"
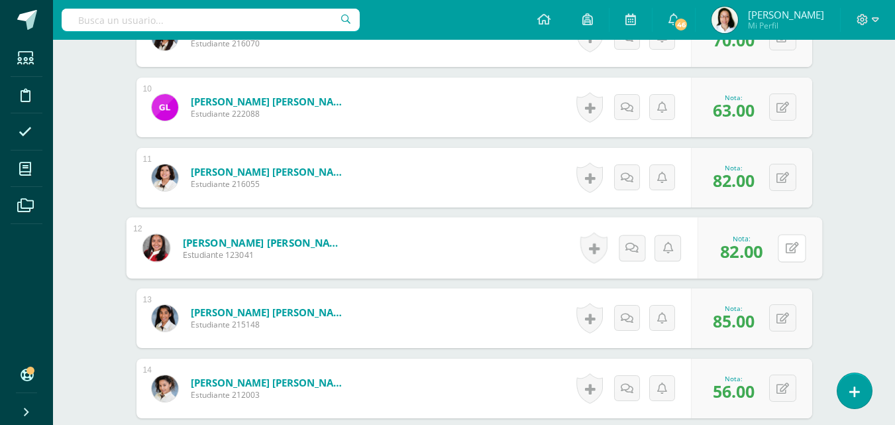
scroll to position [1021, 0]
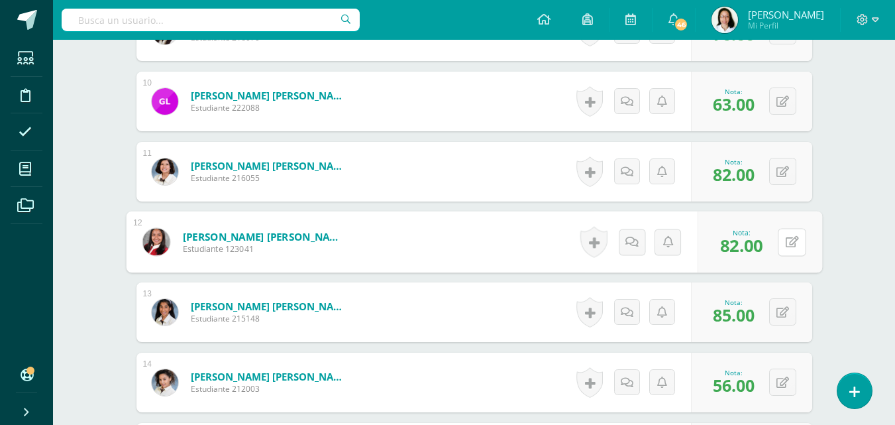
click at [789, 246] on icon at bounding box center [791, 241] width 13 height 11
type input "85"
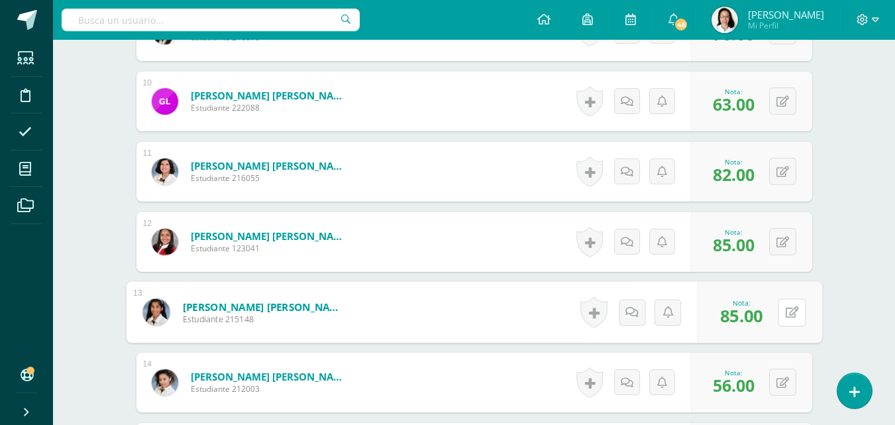
click at [784, 317] on button at bounding box center [792, 312] width 28 height 28
type input "56"
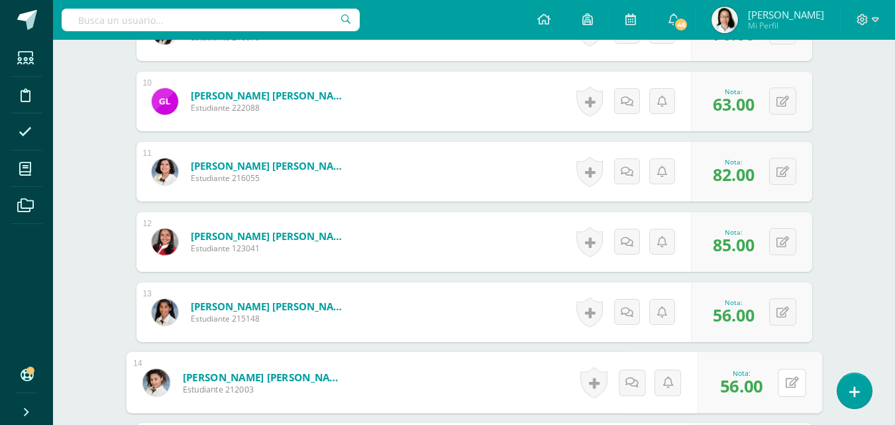
click at [783, 378] on button at bounding box center [792, 382] width 28 height 28
type input "83"
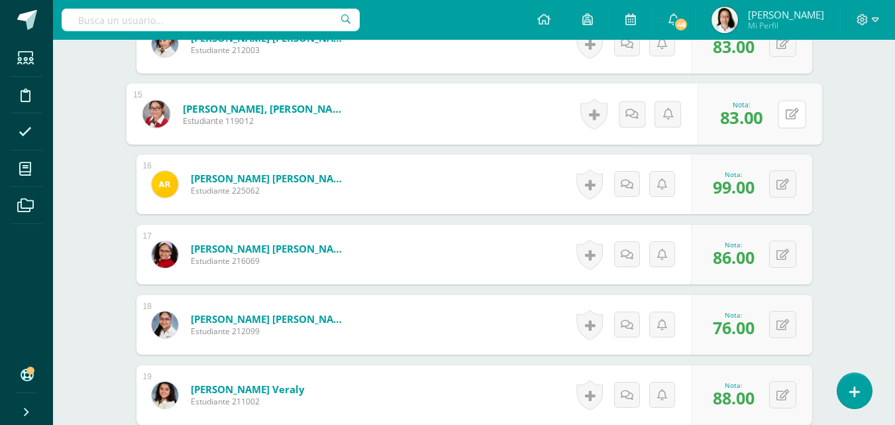
scroll to position [1393, 0]
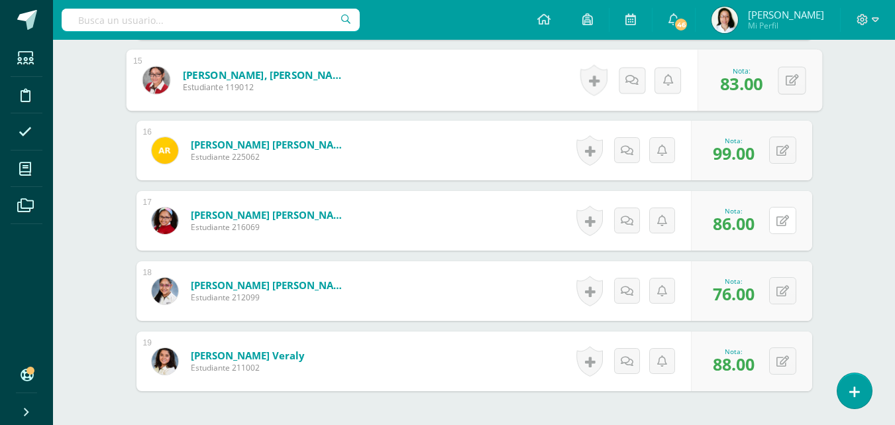
click at [780, 234] on button at bounding box center [782, 220] width 27 height 27
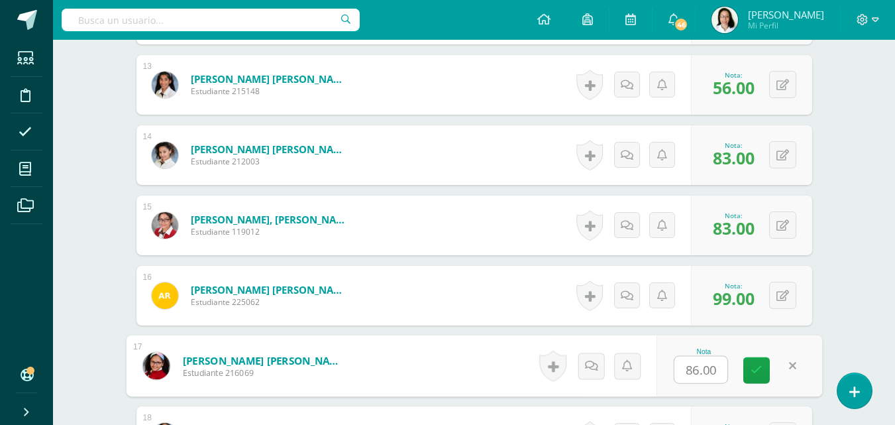
scroll to position [1250, 0]
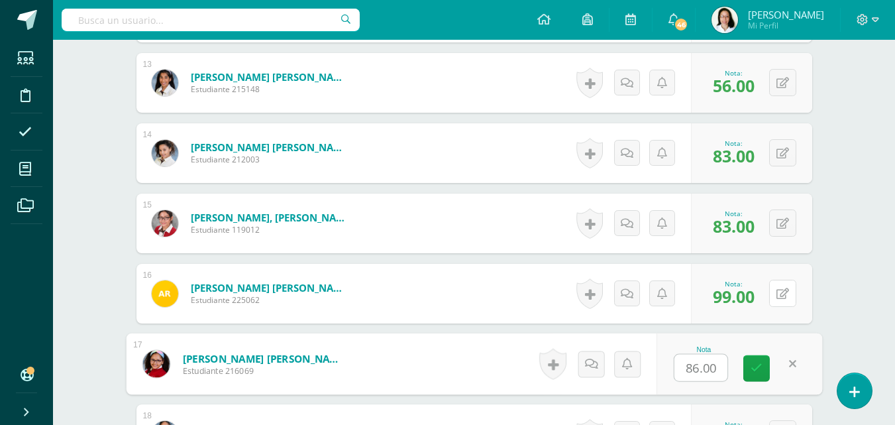
click at [779, 293] on icon at bounding box center [782, 293] width 13 height 11
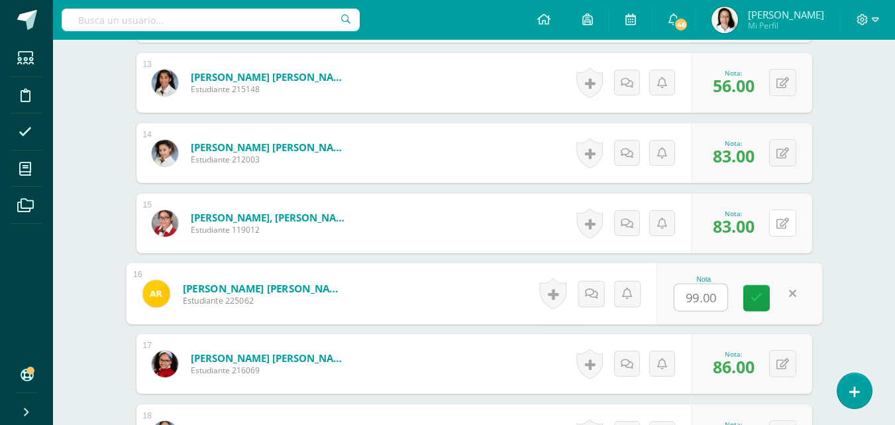
click at [774, 225] on button at bounding box center [782, 222] width 27 height 27
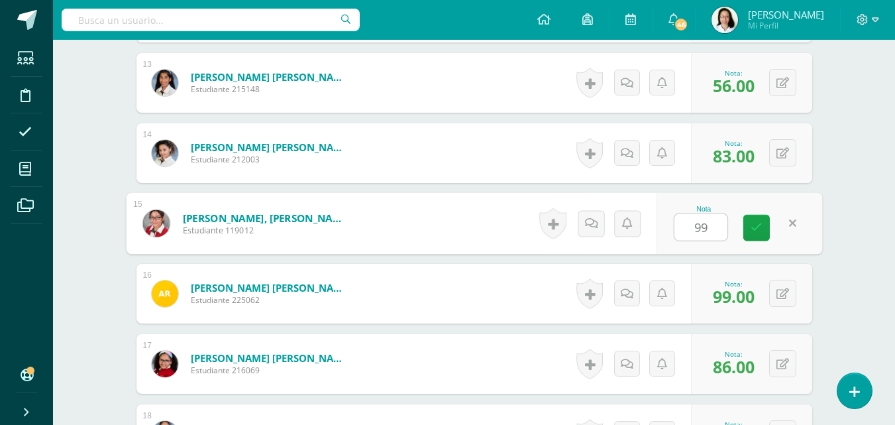
type input "99"
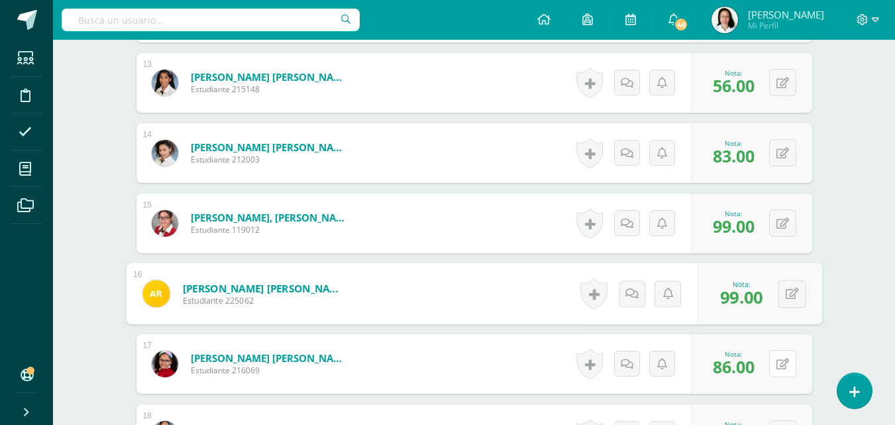
click at [787, 358] on icon at bounding box center [782, 363] width 13 height 11
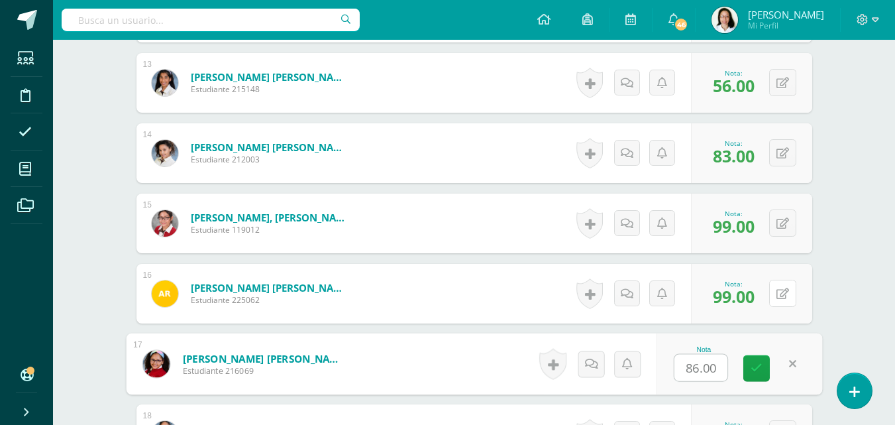
click at [784, 293] on icon at bounding box center [782, 293] width 13 height 11
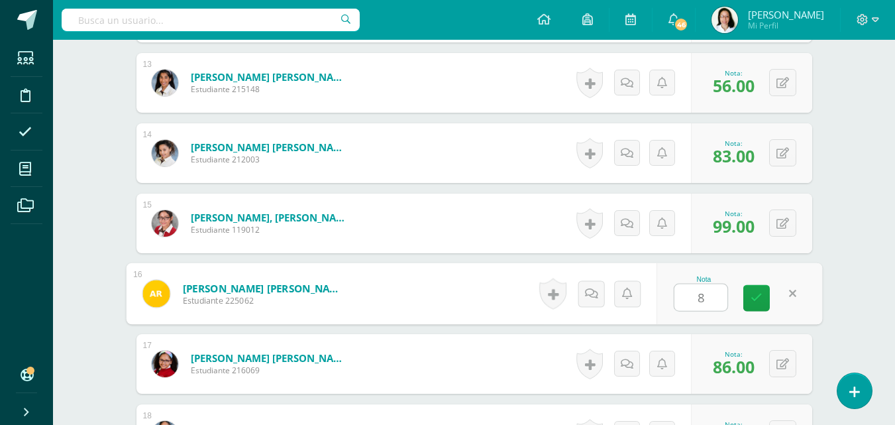
type input "86"
click at [763, 303] on link at bounding box center [756, 298] width 26 height 26
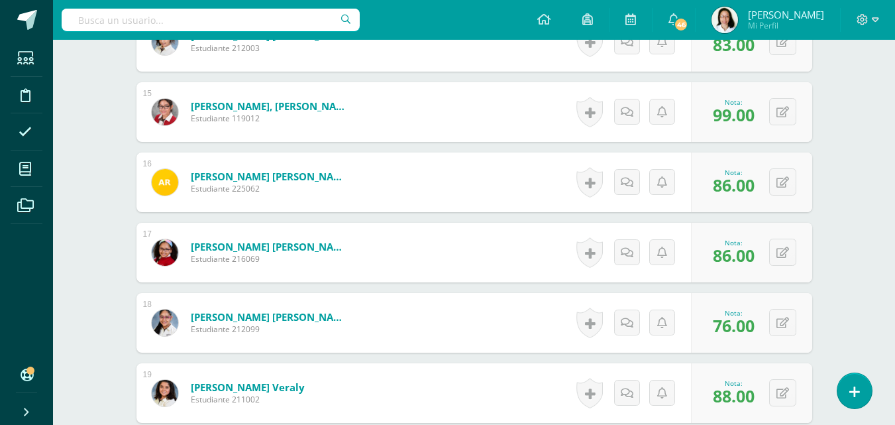
scroll to position [1366, 0]
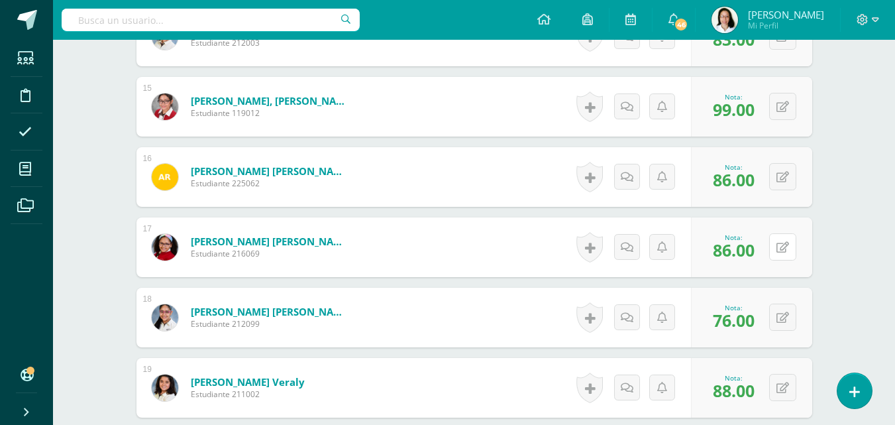
click at [774, 258] on button at bounding box center [782, 246] width 27 height 27
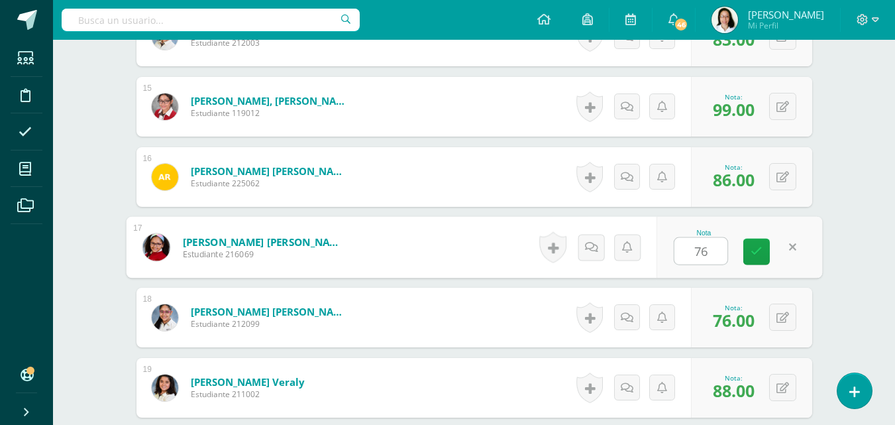
type input "76"
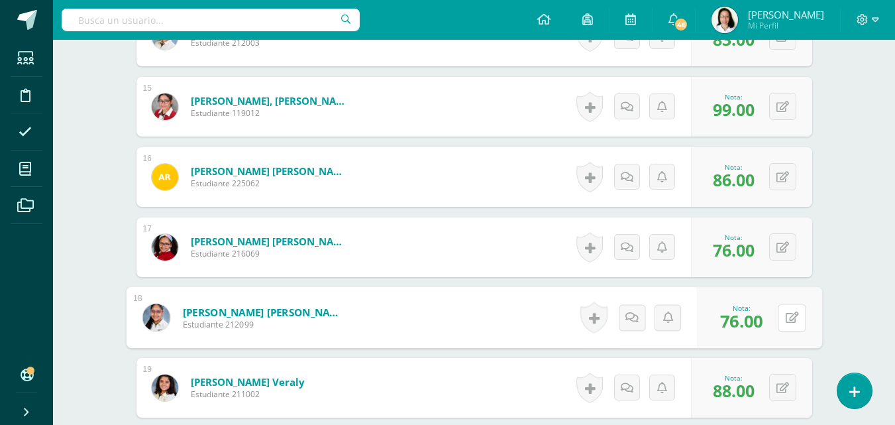
click at [784, 317] on button at bounding box center [792, 317] width 28 height 28
type input "88"
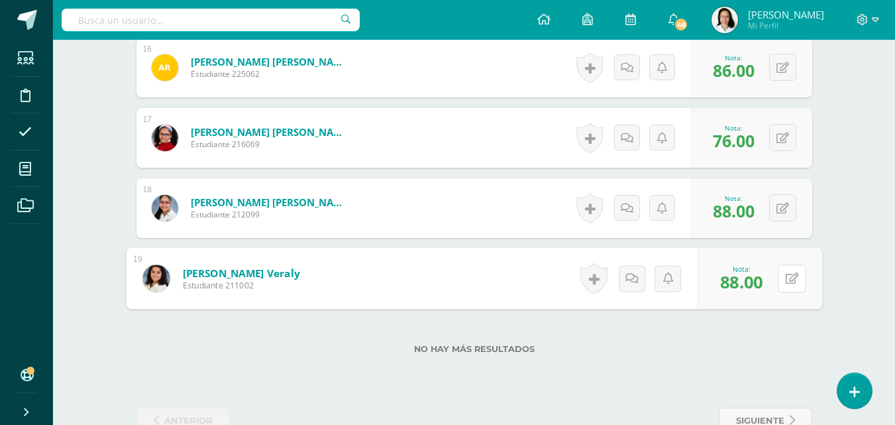
scroll to position [1482, 0]
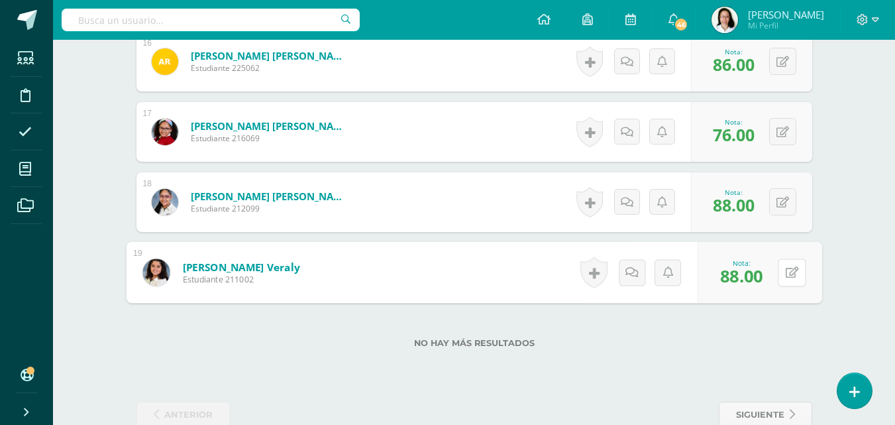
click at [790, 276] on icon at bounding box center [791, 271] width 13 height 11
type input "85"
click at [749, 273] on link at bounding box center [756, 277] width 26 height 26
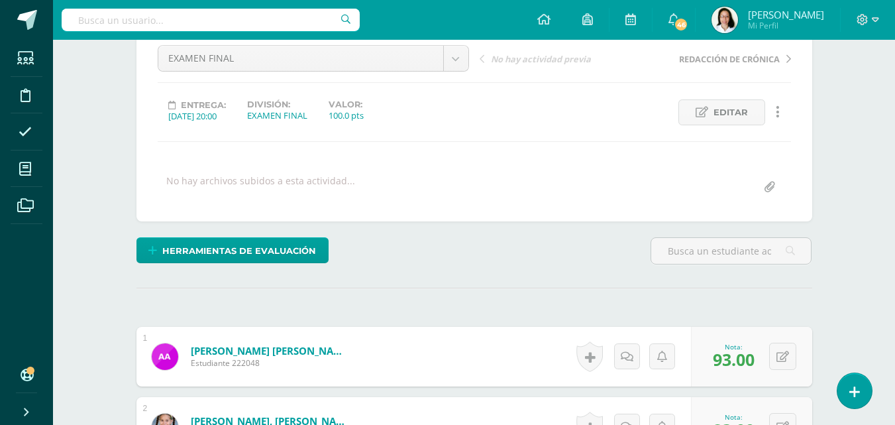
scroll to position [0, 0]
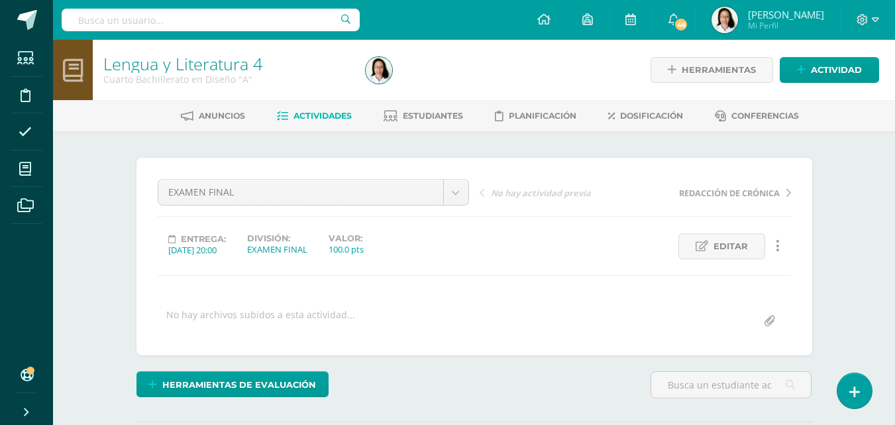
click at [312, 117] on span "Actividades" at bounding box center [322, 116] width 58 height 10
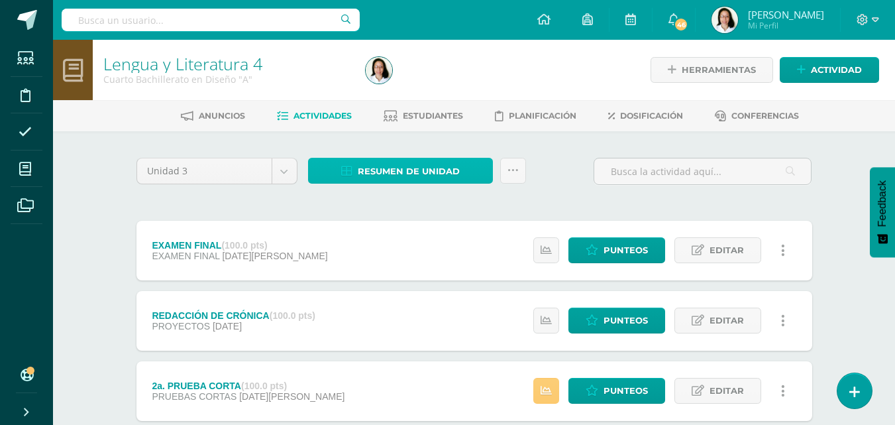
click at [406, 170] on span "Resumen de unidad" at bounding box center [409, 171] width 102 height 25
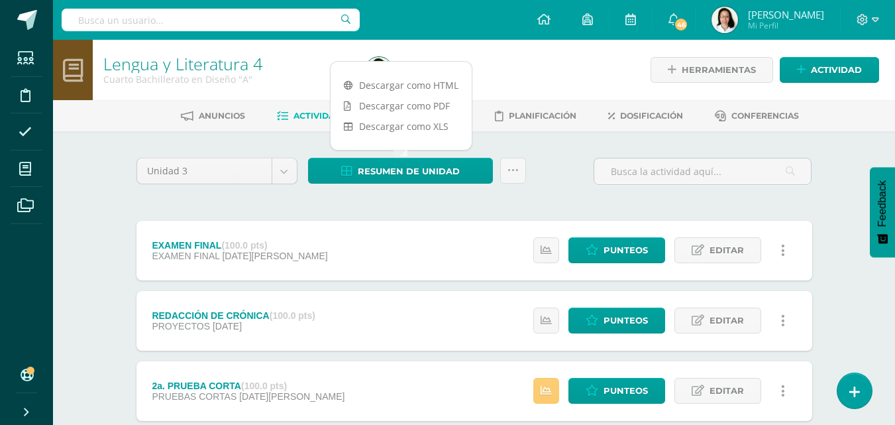
click at [407, 111] on link "Descargar como PDF" at bounding box center [400, 105] width 141 height 21
click at [646, 243] on span "Punteos" at bounding box center [625, 250] width 44 height 25
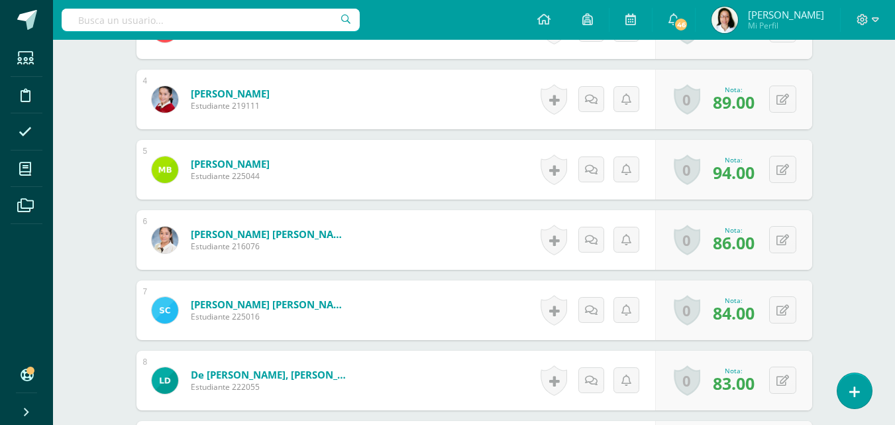
scroll to position [743, 0]
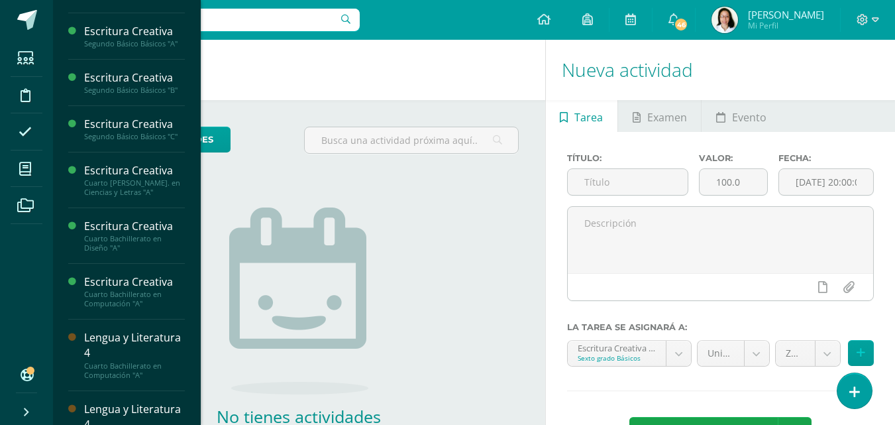
scroll to position [330, 0]
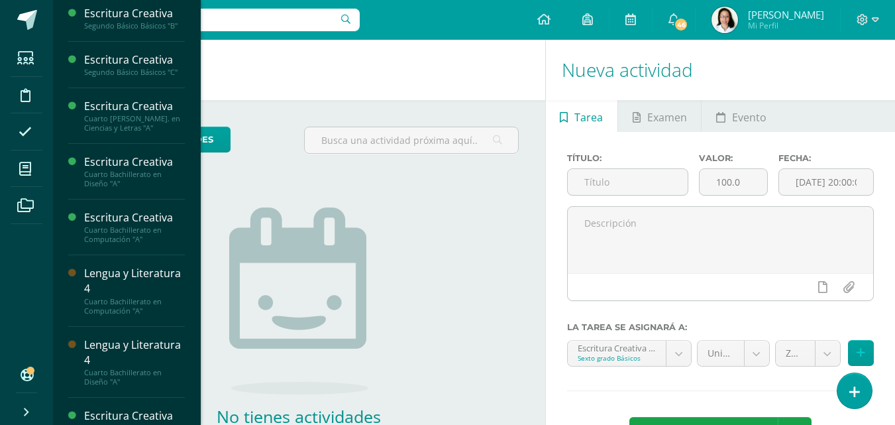
click at [104, 355] on div "Lengua y Literatura 4" at bounding box center [134, 352] width 101 height 30
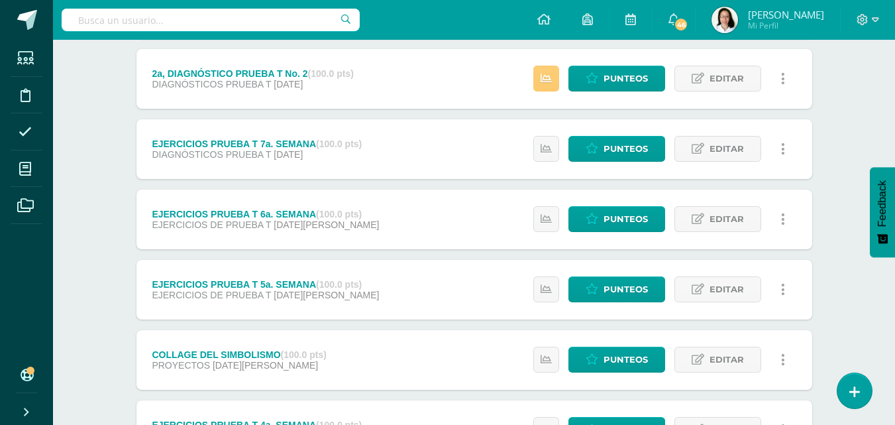
scroll to position [464, 0]
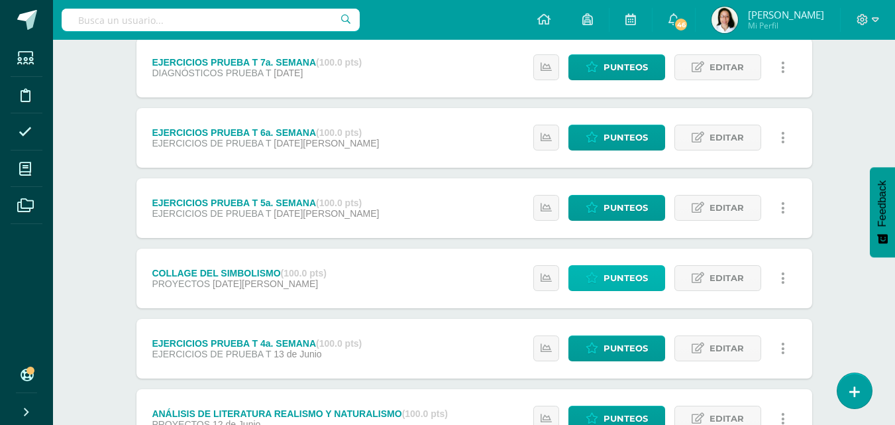
click at [628, 282] on span "Punteos" at bounding box center [625, 278] width 44 height 25
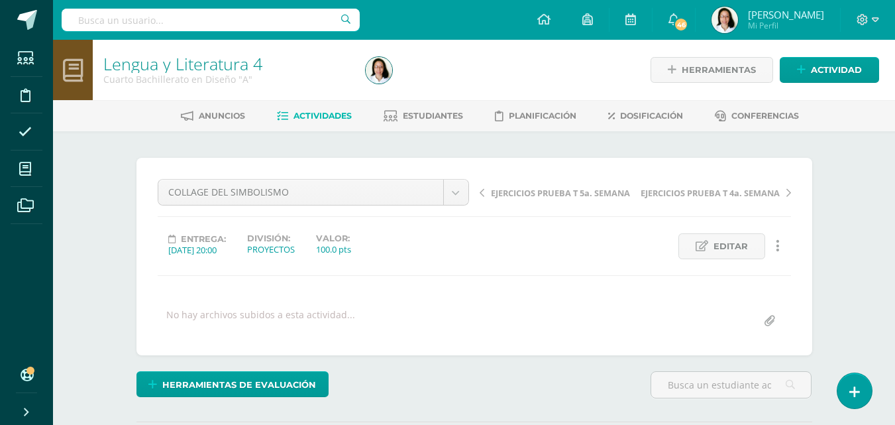
click at [344, 119] on span "Actividades" at bounding box center [322, 116] width 58 height 10
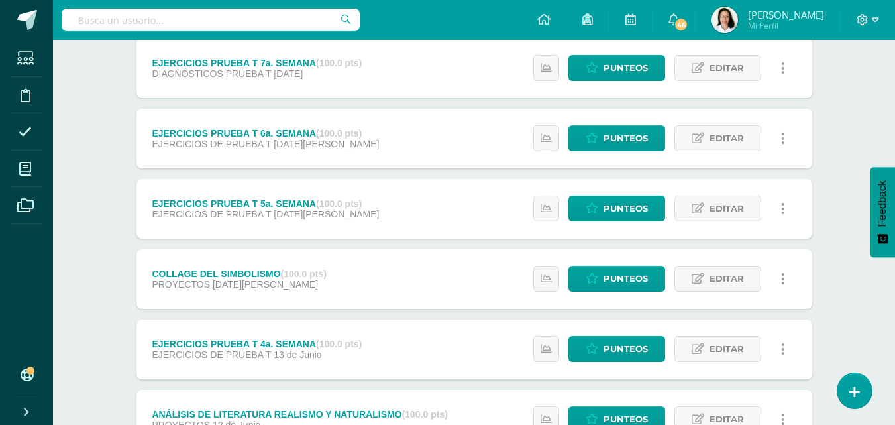
scroll to position [464, 0]
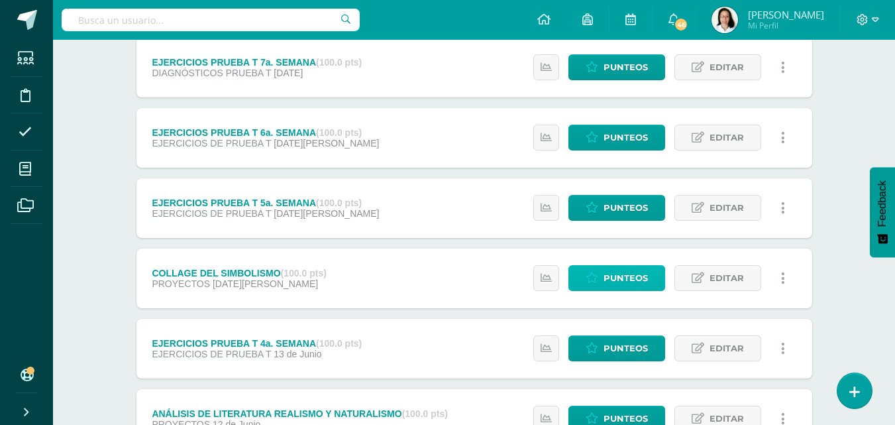
click at [610, 279] on span "Punteos" at bounding box center [625, 278] width 44 height 25
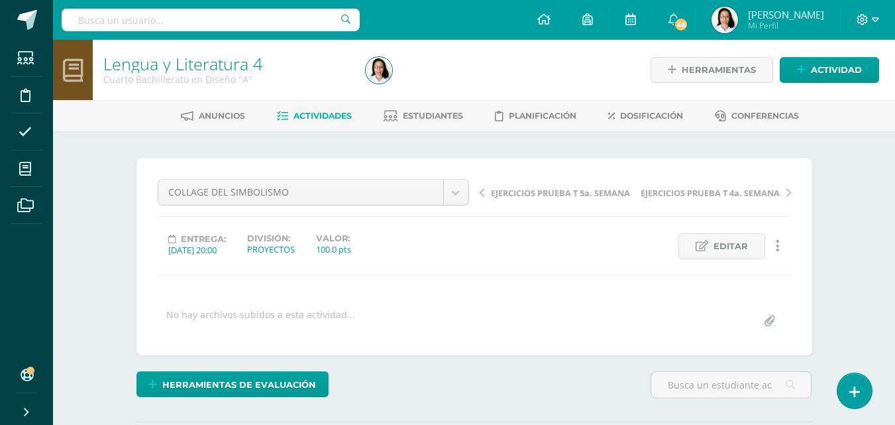
click at [317, 124] on link "Actividades" at bounding box center [314, 115] width 75 height 21
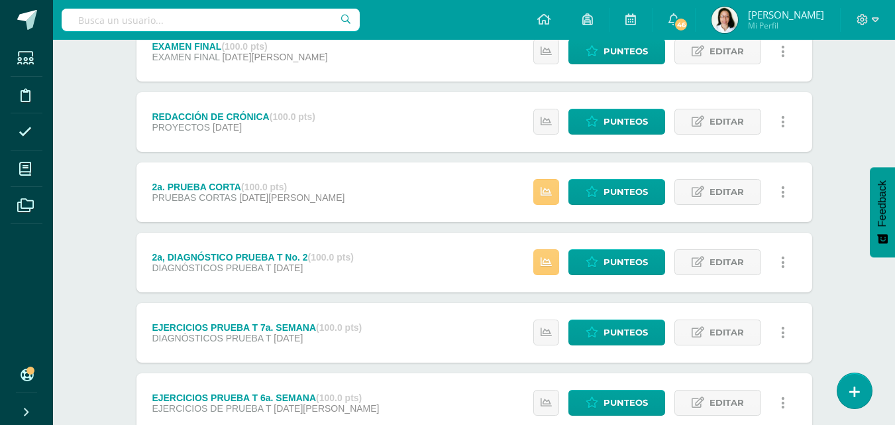
scroll to position [132, 0]
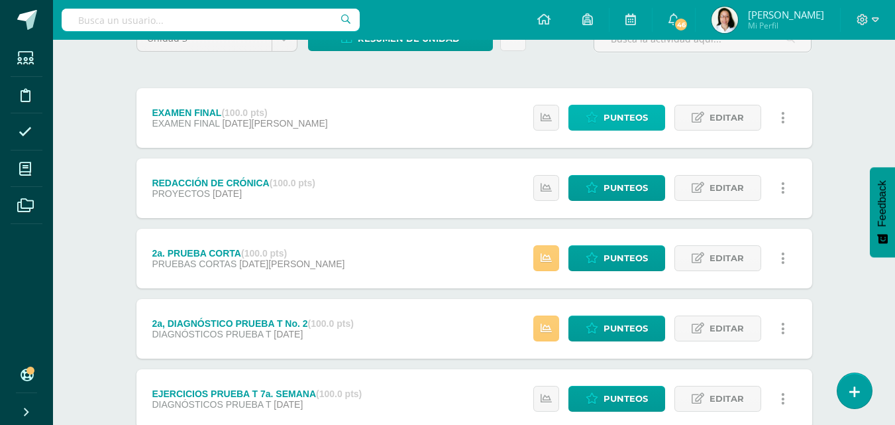
click at [638, 110] on span "Punteos" at bounding box center [625, 117] width 44 height 25
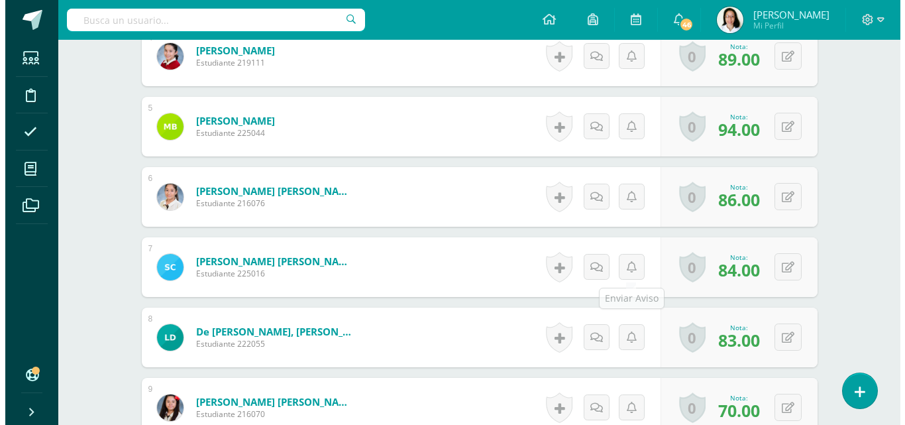
scroll to position [645, 0]
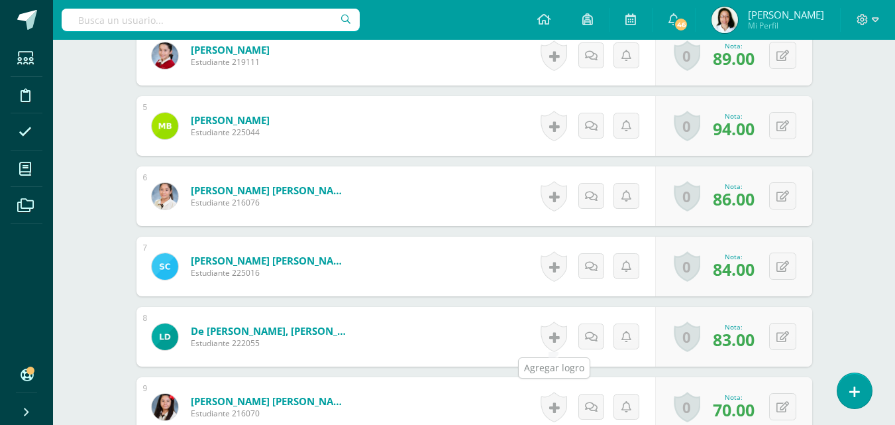
click at [547, 342] on link at bounding box center [553, 336] width 26 height 30
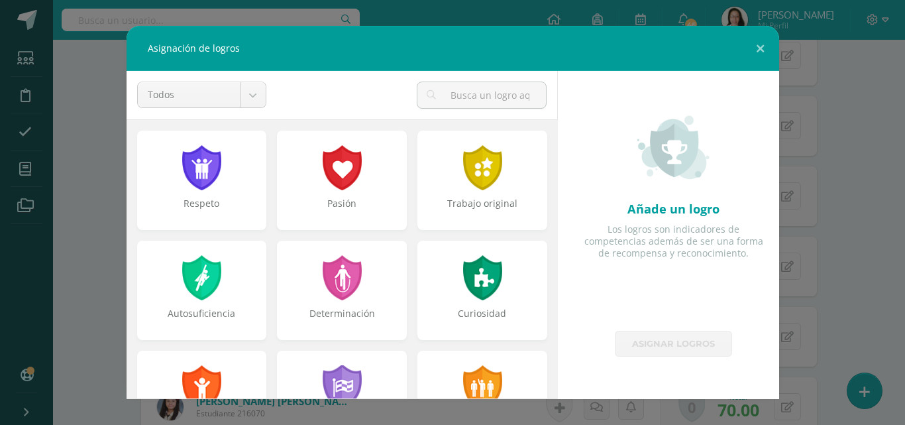
click at [227, 201] on div "Respeto" at bounding box center [201, 210] width 127 height 26
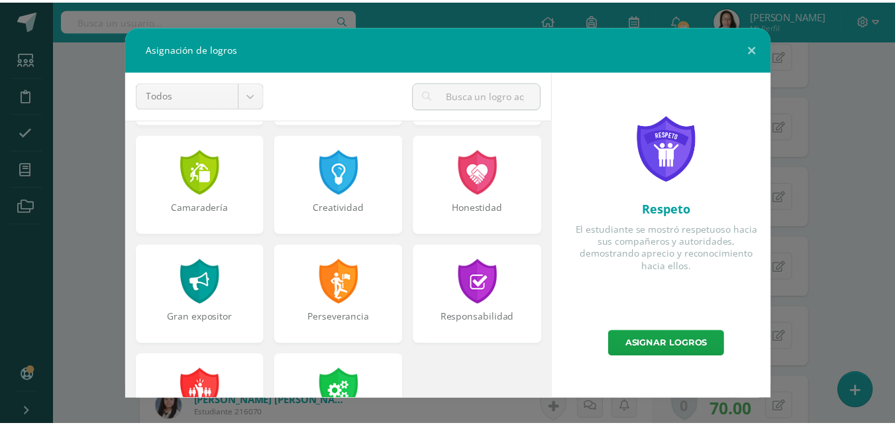
scroll to position [464, 0]
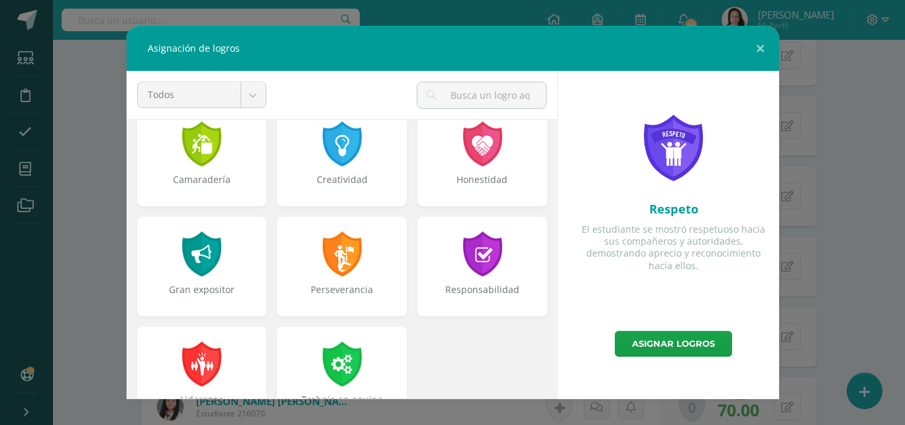
click at [385, 285] on div "Perseverancia" at bounding box center [341, 296] width 127 height 26
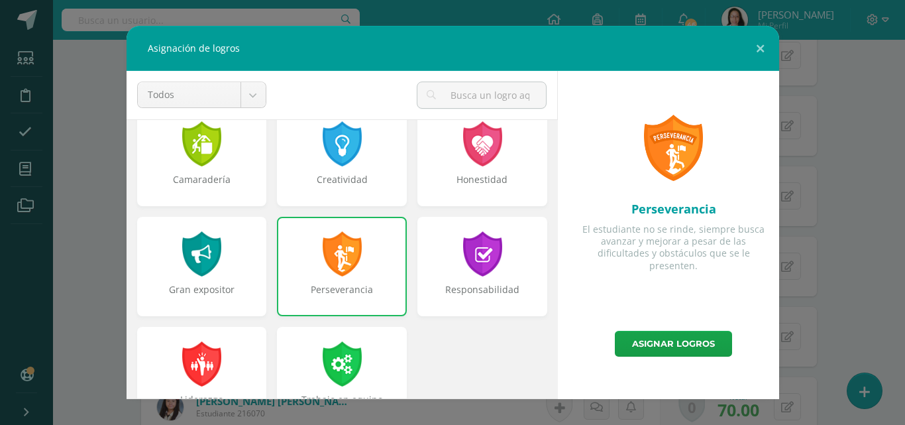
click at [621, 350] on link "Asignar logros" at bounding box center [673, 343] width 117 height 26
